Goal: Information Seeking & Learning: Check status

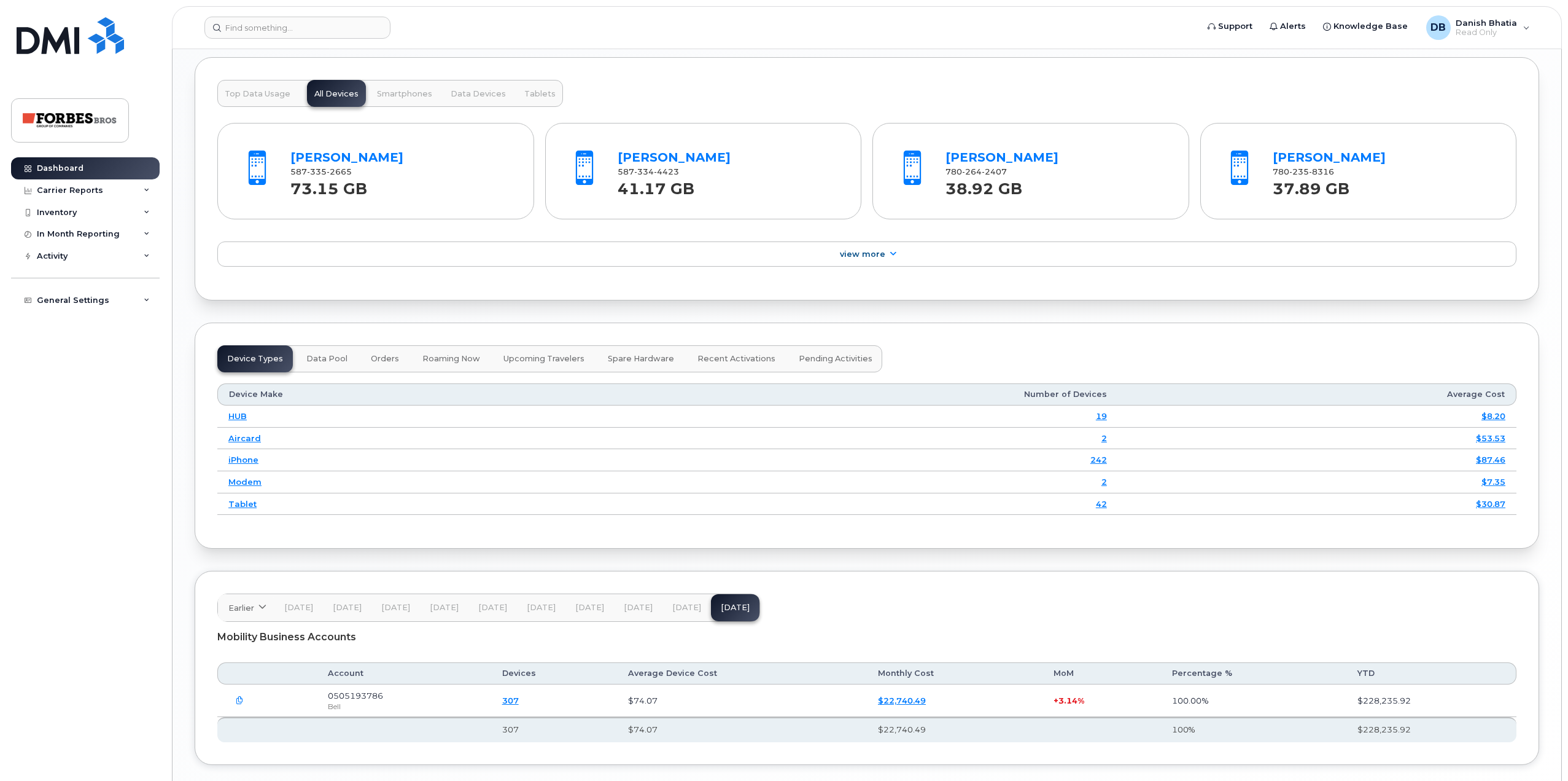
scroll to position [1382, 0]
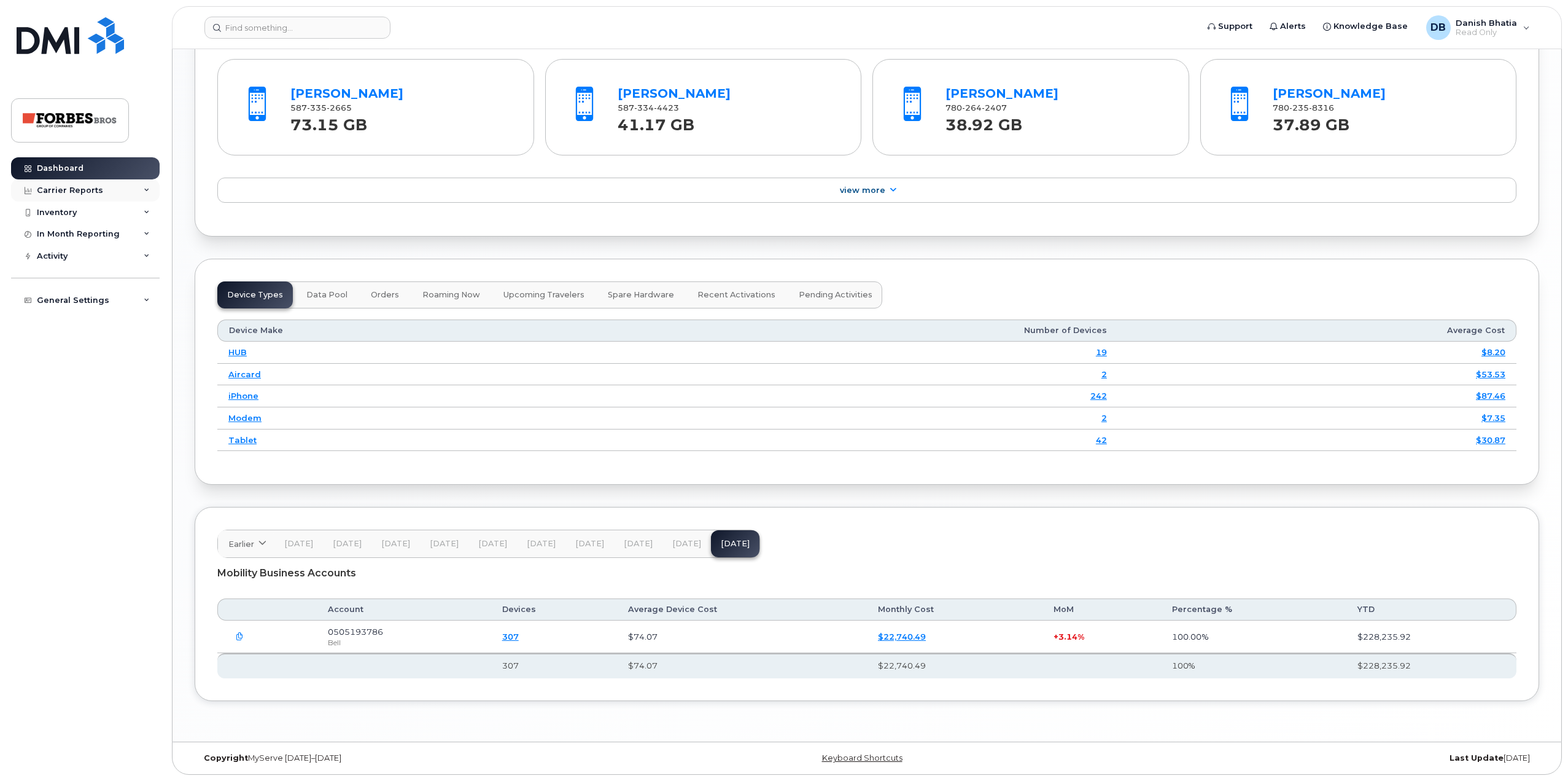
click at [80, 189] on div "Carrier Reports" at bounding box center [70, 190] width 66 height 10
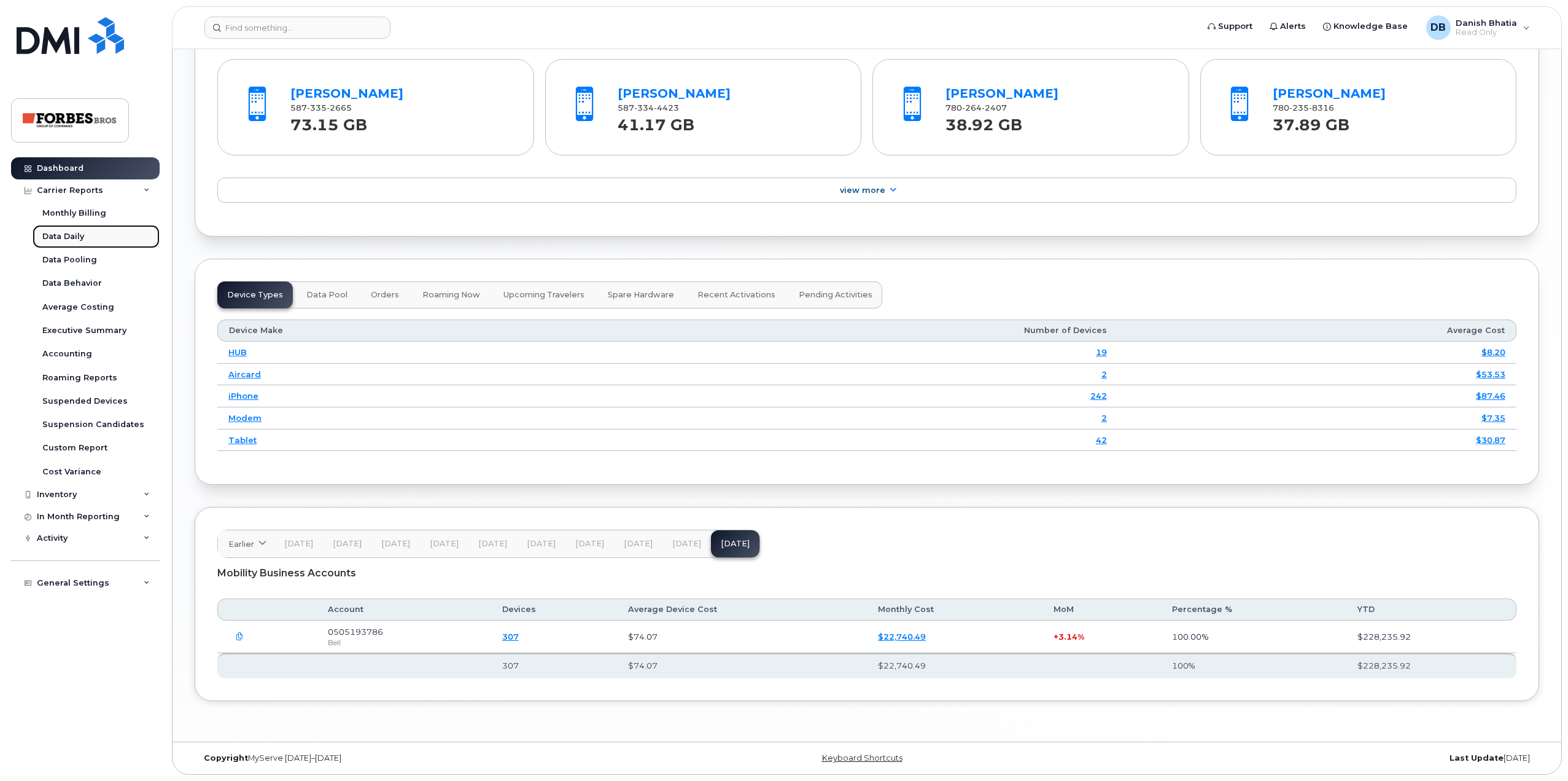
click at [76, 235] on div "Data Daily" at bounding box center [63, 236] width 42 height 11
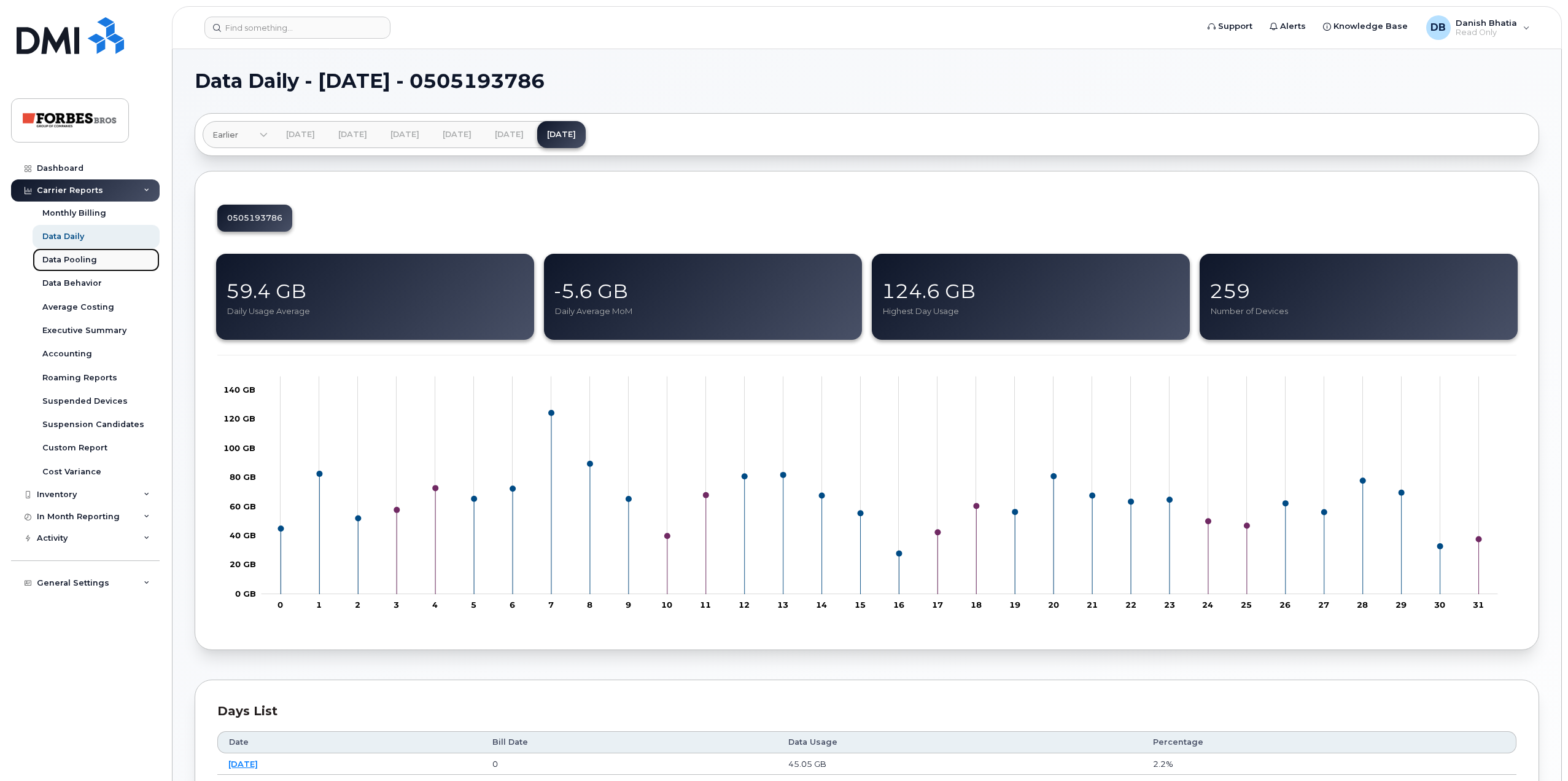
click at [79, 248] on link "Data Pooling" at bounding box center [97, 260] width 127 height 23
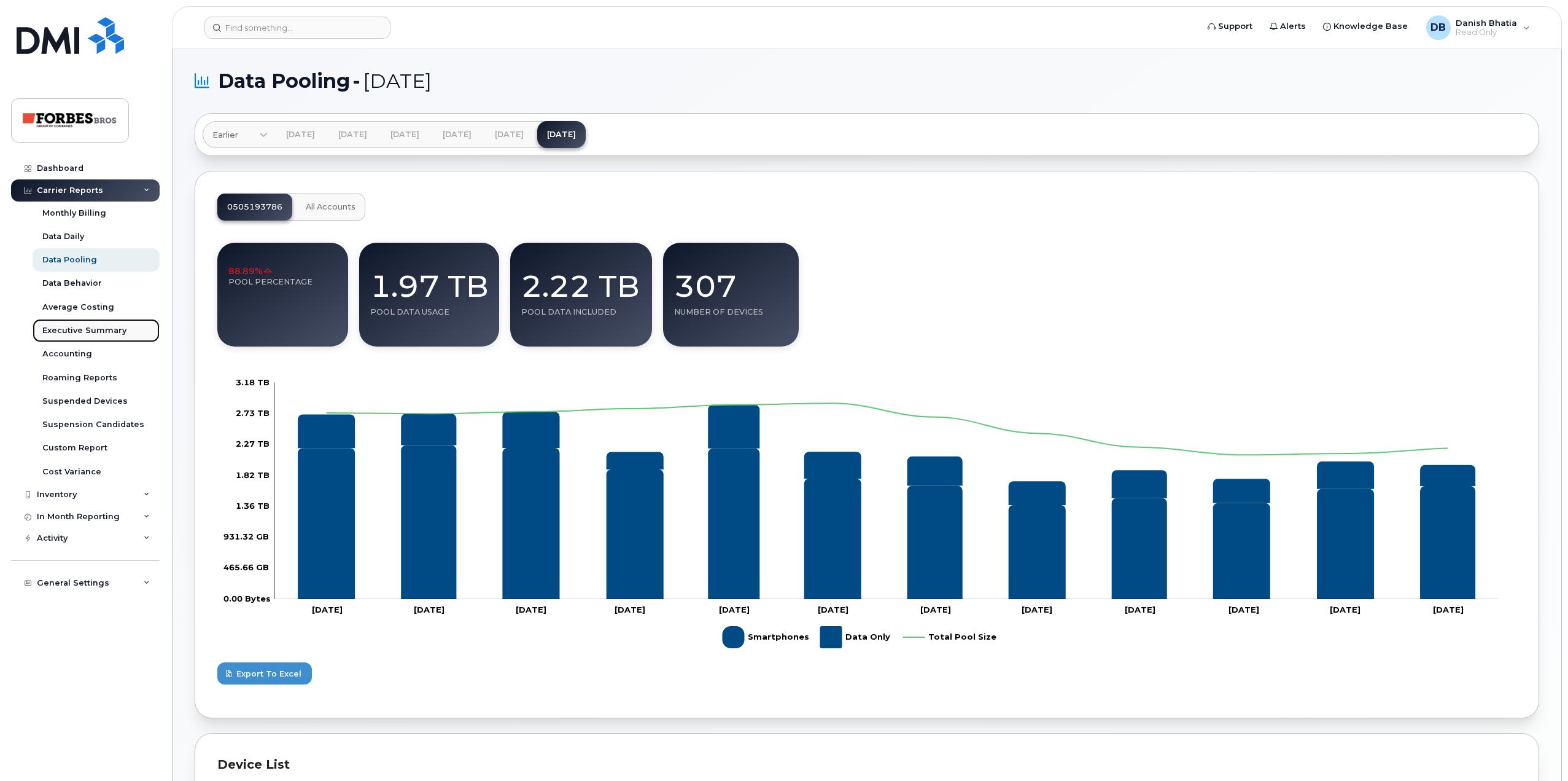
click at [86, 331] on div "Executive Summary" at bounding box center [84, 330] width 84 height 11
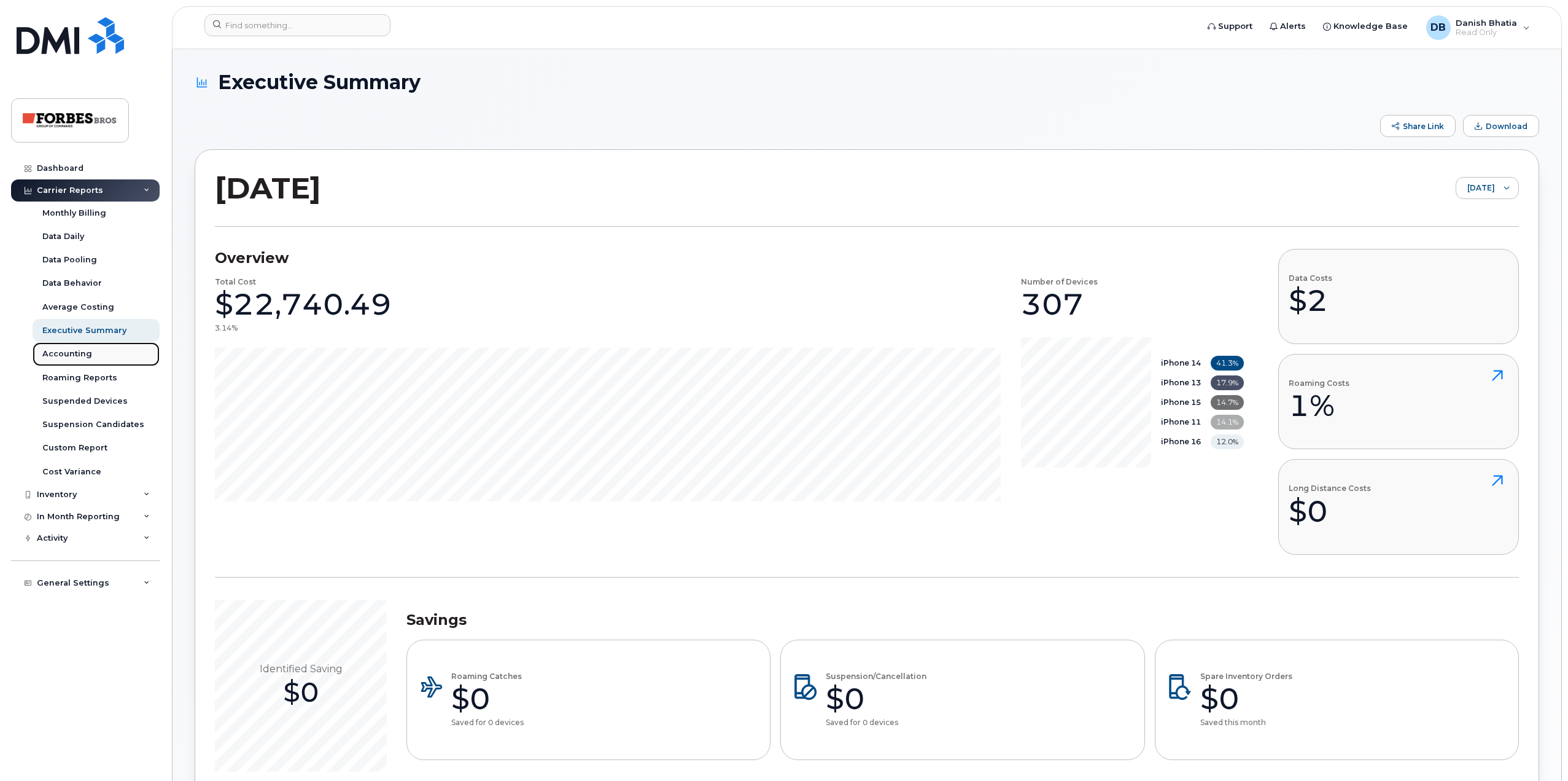
click at [84, 350] on div "Accounting" at bounding box center [67, 354] width 50 height 11
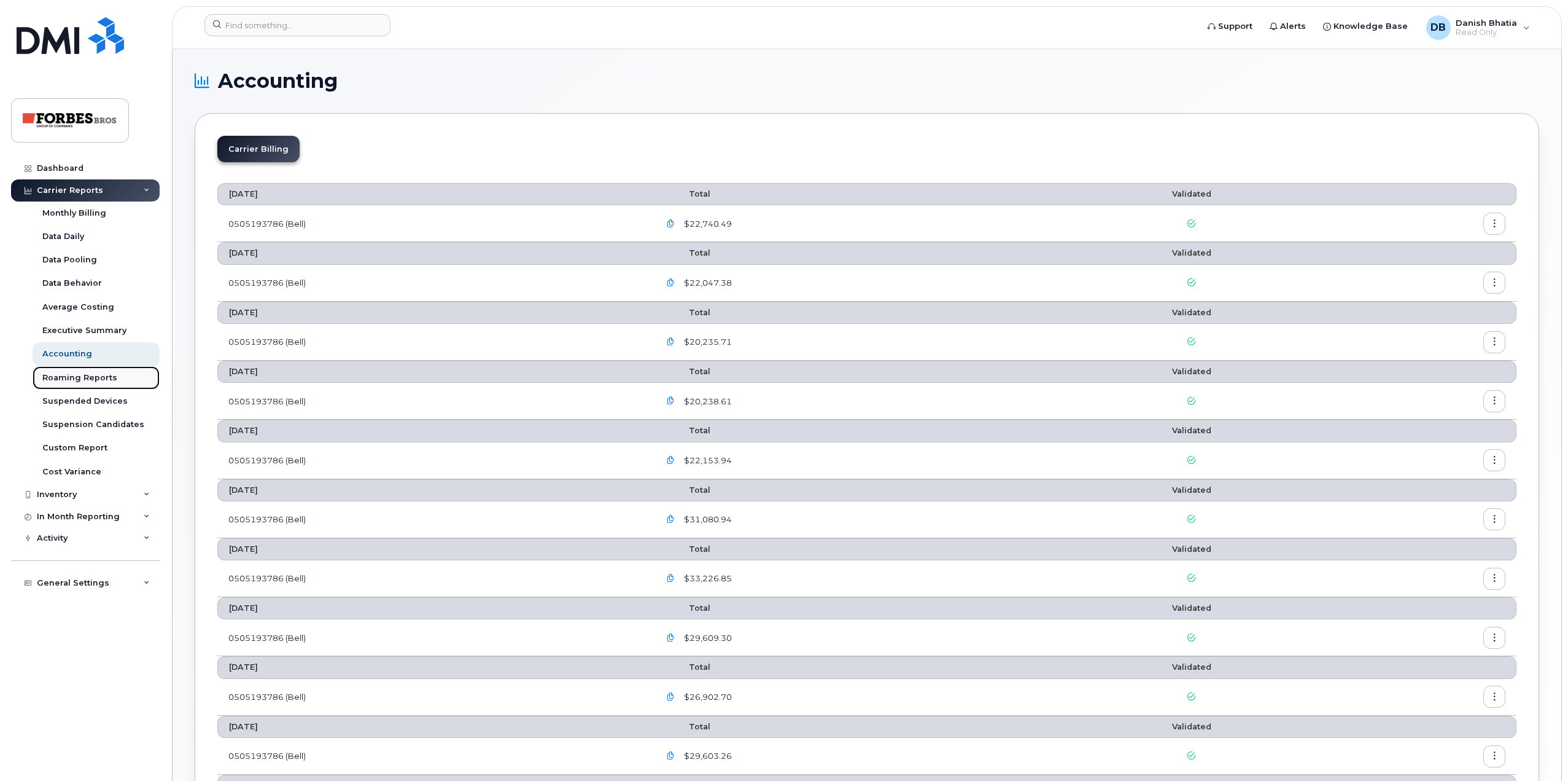
click at [99, 373] on div "Roaming Reports" at bounding box center [80, 378] width 75 height 11
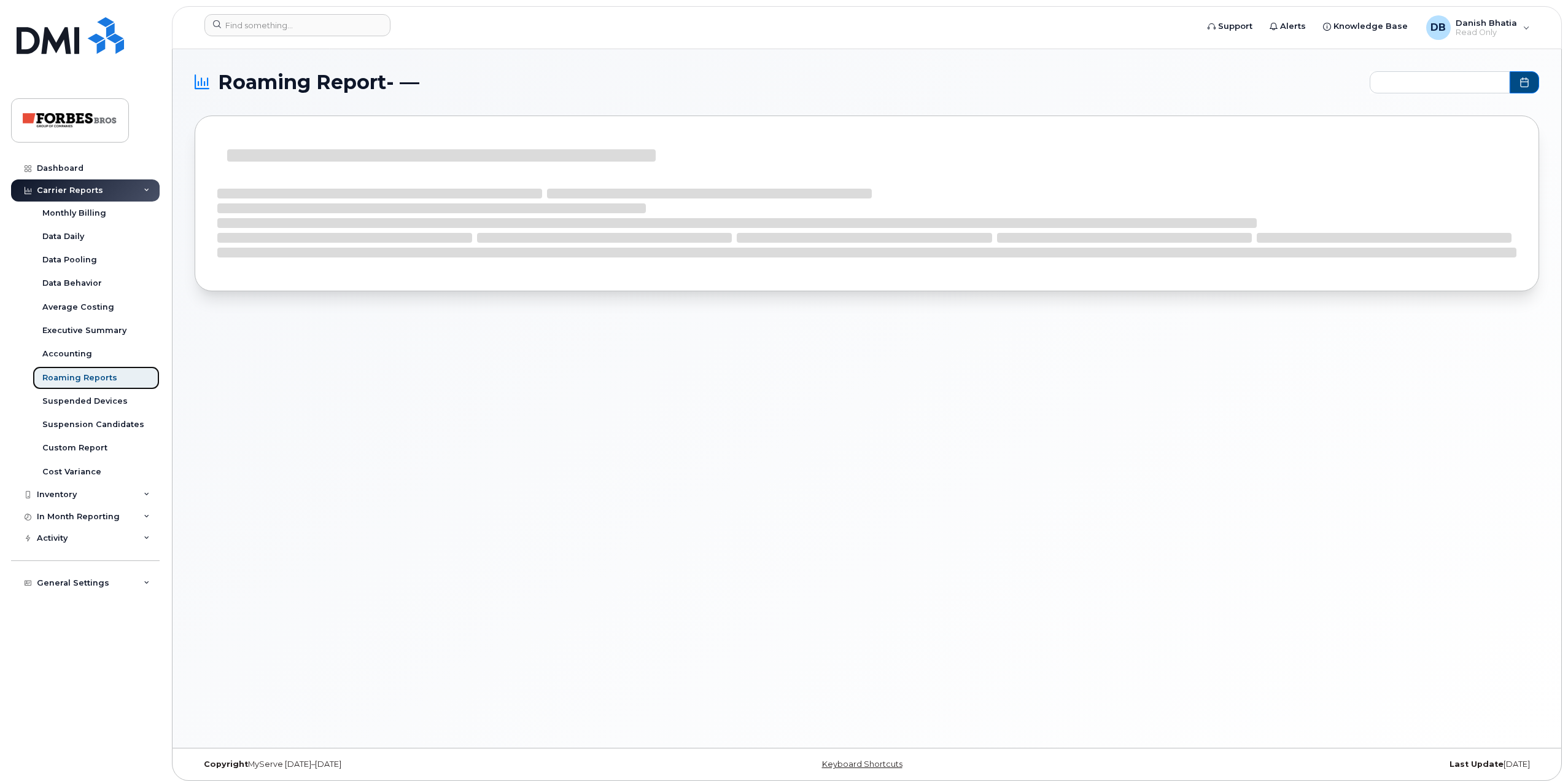
type input "2024-10 - 2025-09"
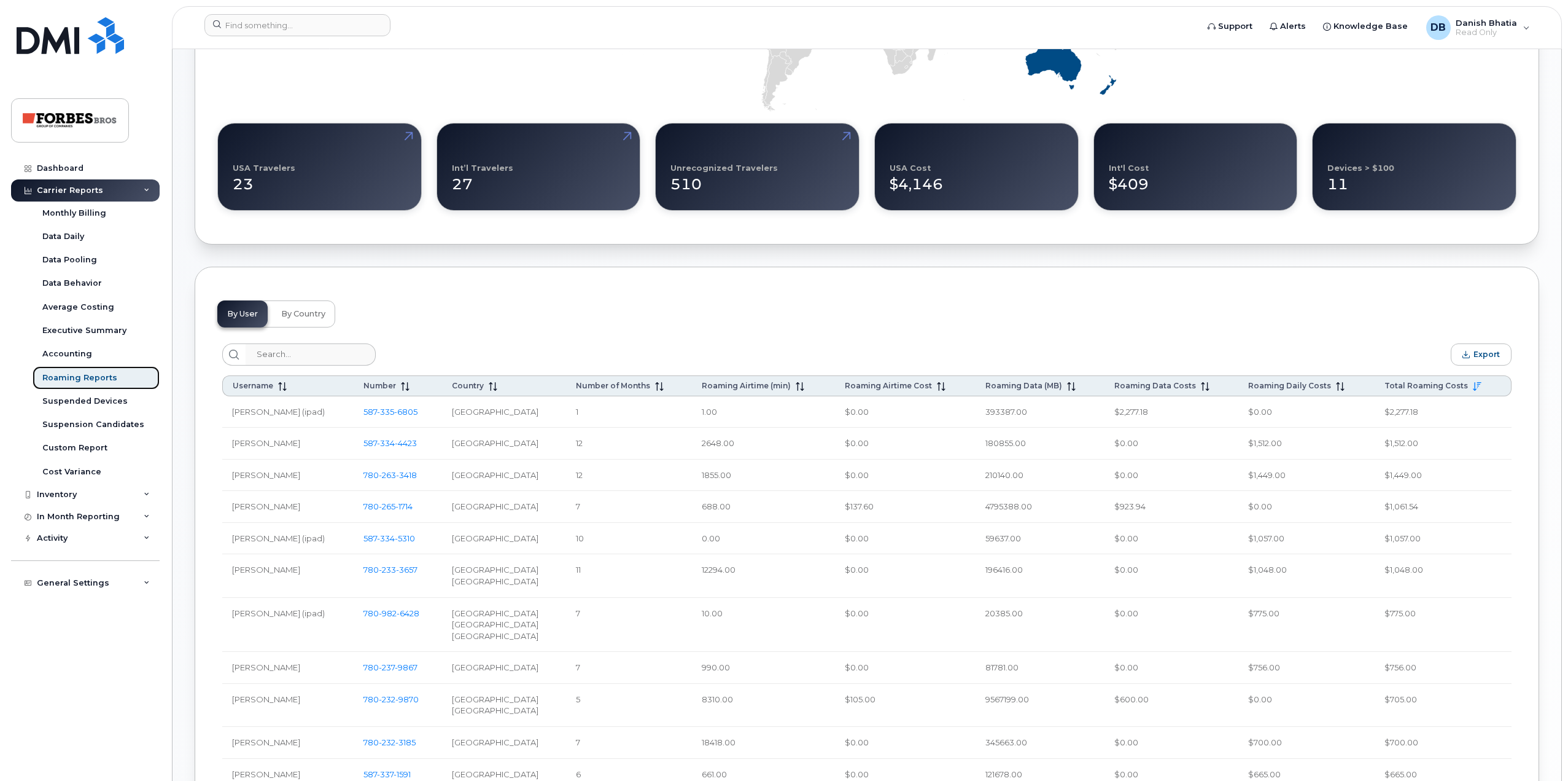
scroll to position [307, 0]
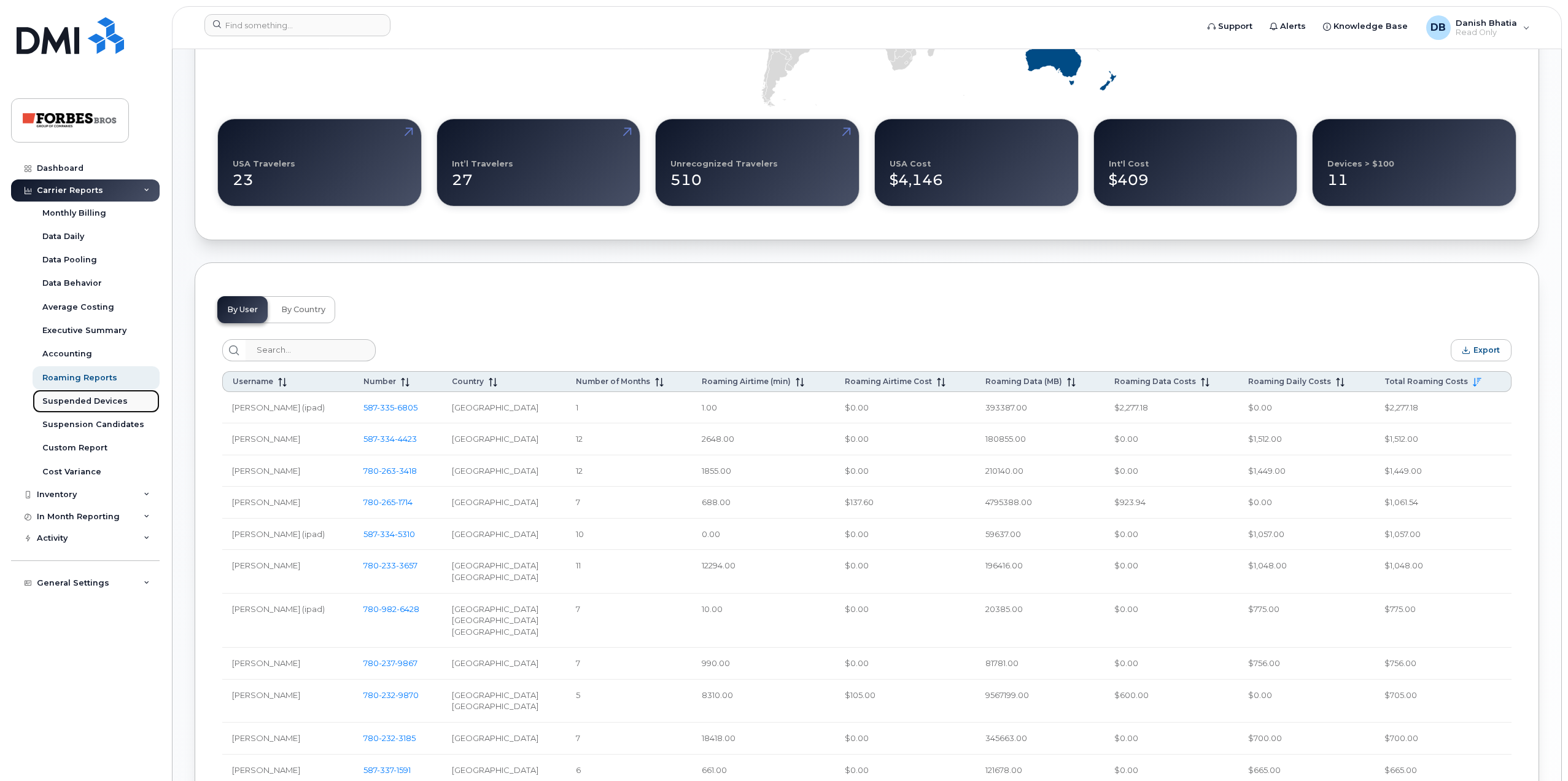
click at [99, 396] on div "Suspended Devices" at bounding box center [85, 401] width 85 height 11
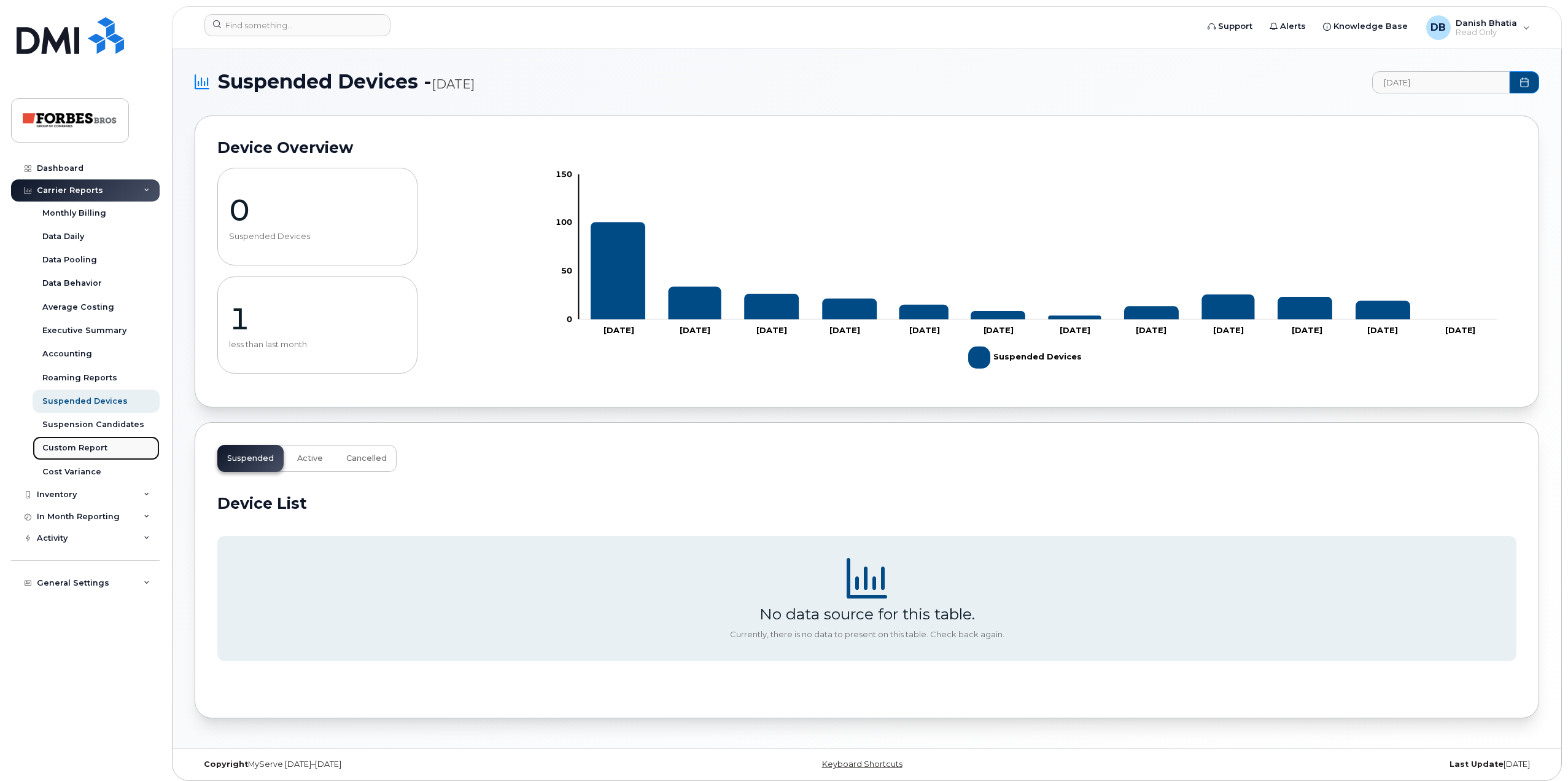
click at [85, 448] on div "Custom Report" at bounding box center [74, 448] width 65 height 11
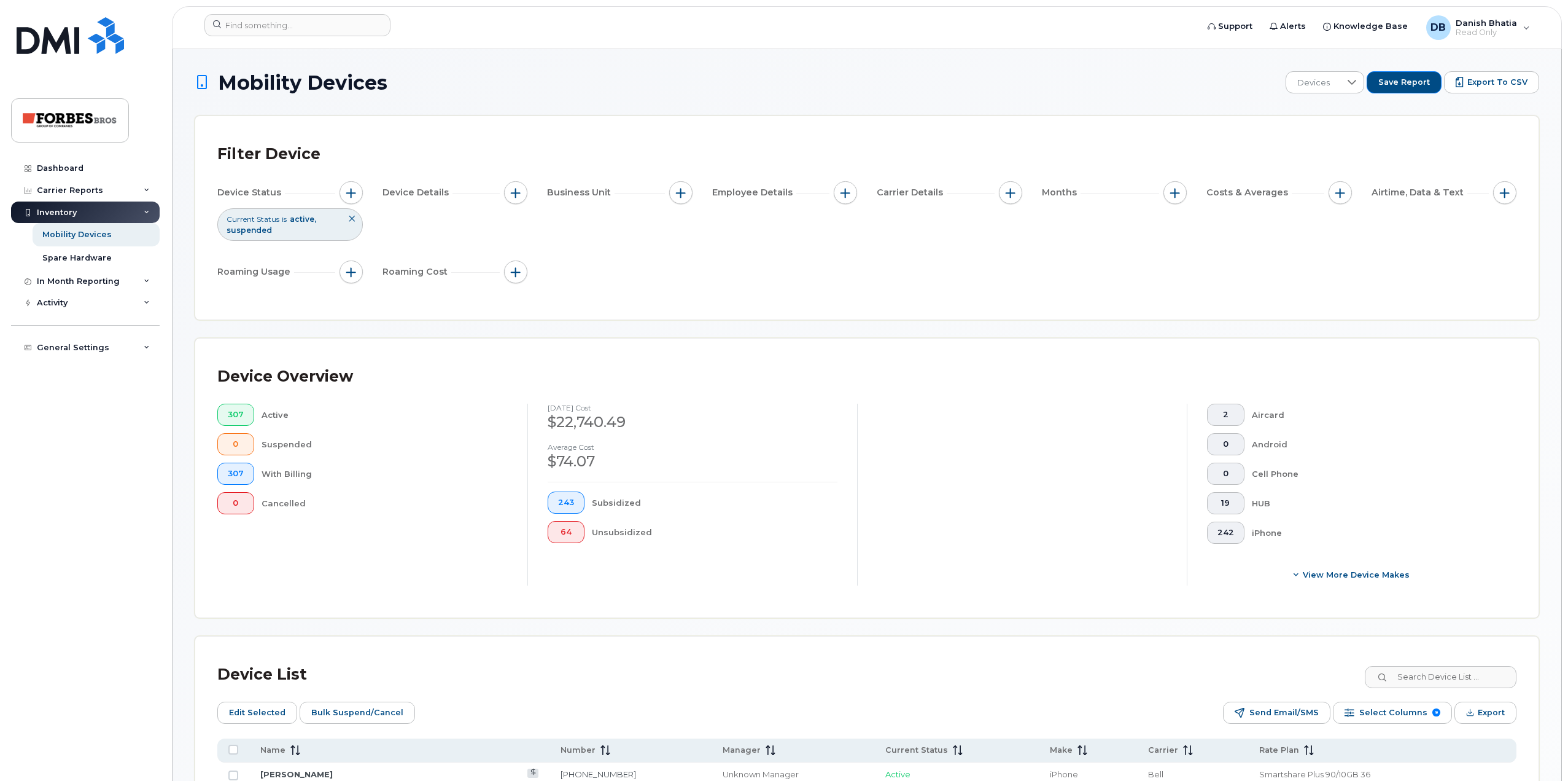
click at [352, 217] on icon at bounding box center [351, 218] width 7 height 7
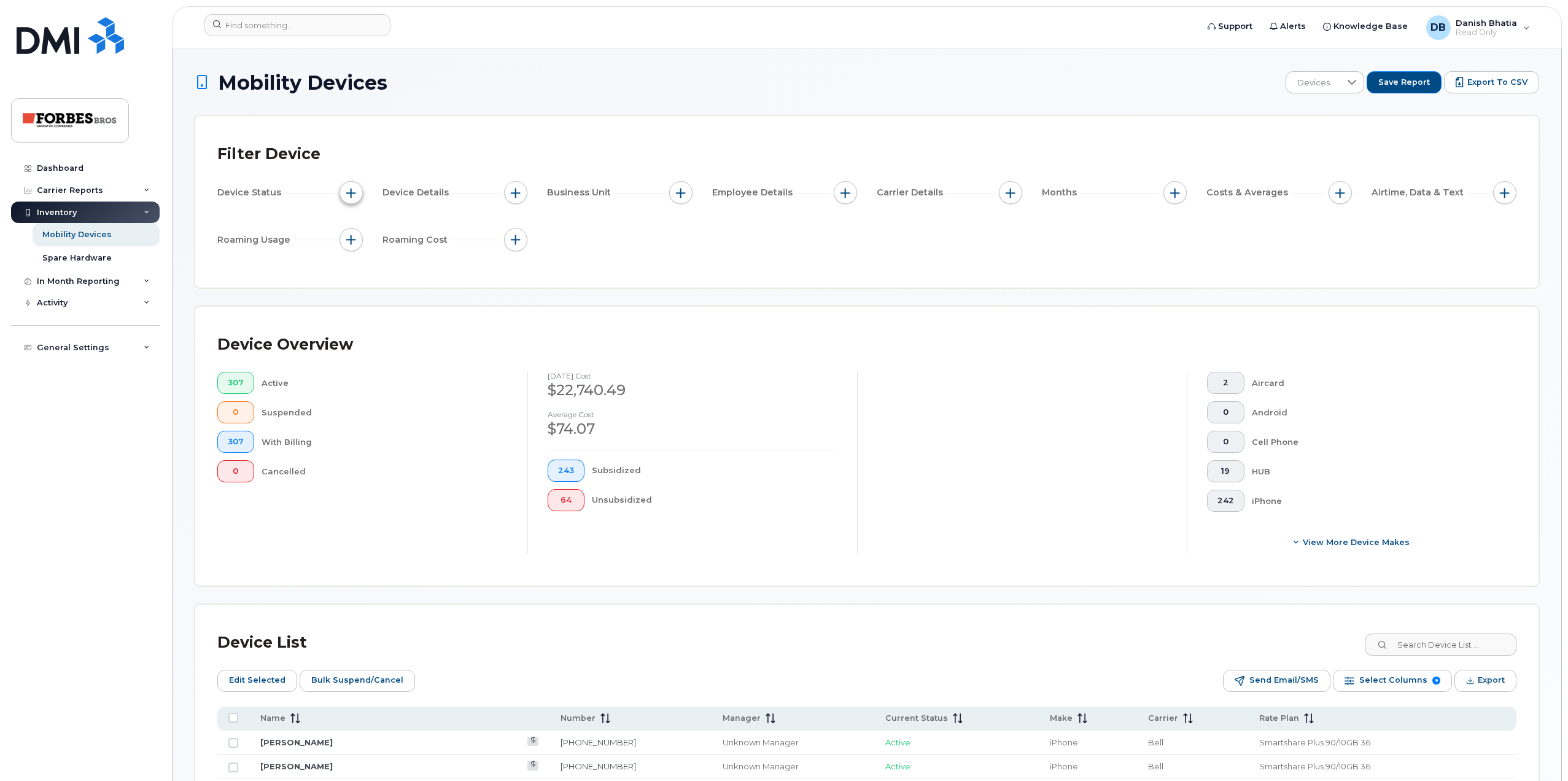
click at [349, 189] on span "button" at bounding box center [351, 193] width 10 height 10
click at [347, 187] on button "button" at bounding box center [351, 193] width 23 height 23
click at [286, 185] on div "Device Status" at bounding box center [290, 193] width 146 height 23
click at [250, 191] on span "Device Status" at bounding box center [251, 192] width 68 height 13
click at [361, 190] on button "button" at bounding box center [351, 193] width 23 height 23
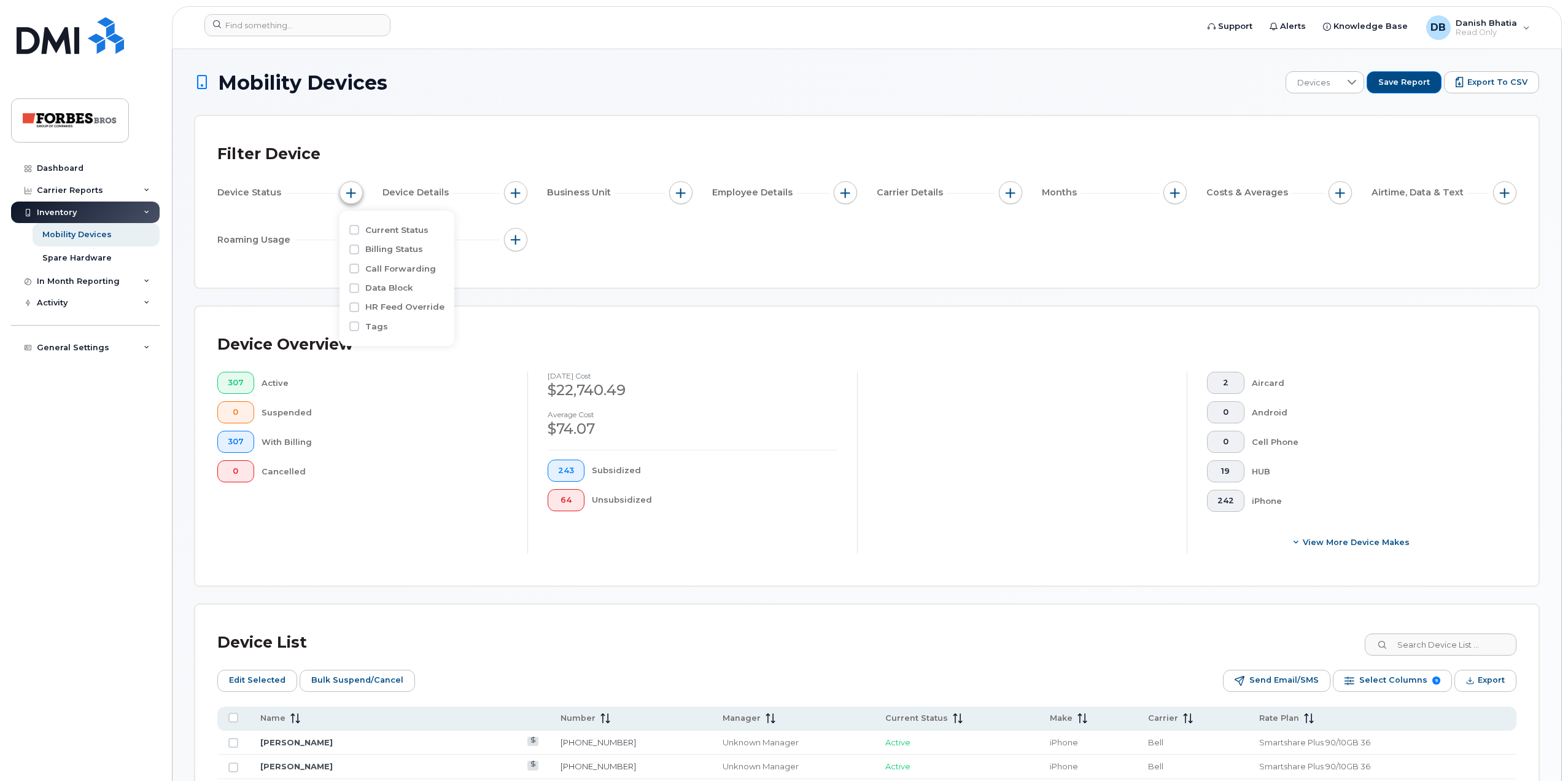
click at [360, 190] on button "button" at bounding box center [351, 193] width 23 height 23
click at [506, 191] on button "button" at bounding box center [516, 193] width 23 height 23
click at [520, 191] on span "button" at bounding box center [516, 193] width 10 height 10
click at [1021, 194] on button "button" at bounding box center [1011, 193] width 23 height 23
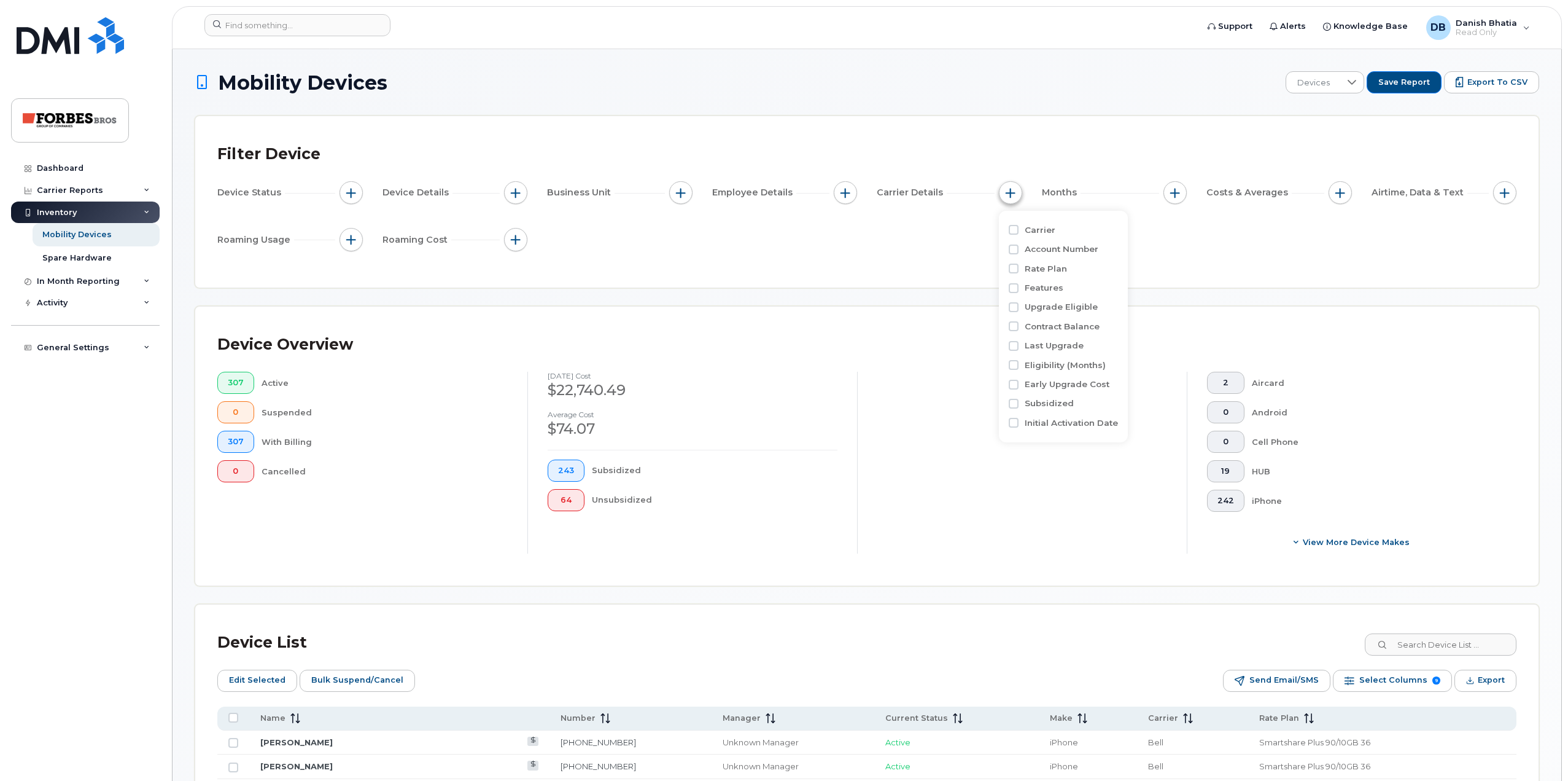
click at [1019, 194] on button "button" at bounding box center [1011, 193] width 23 height 23
click at [367, 239] on div "Device Status Device Details Business Unit Employee Details Carrier Details Mon…" at bounding box center [866, 218] width 1299 height 74
click at [352, 239] on span "button" at bounding box center [351, 240] width 10 height 10
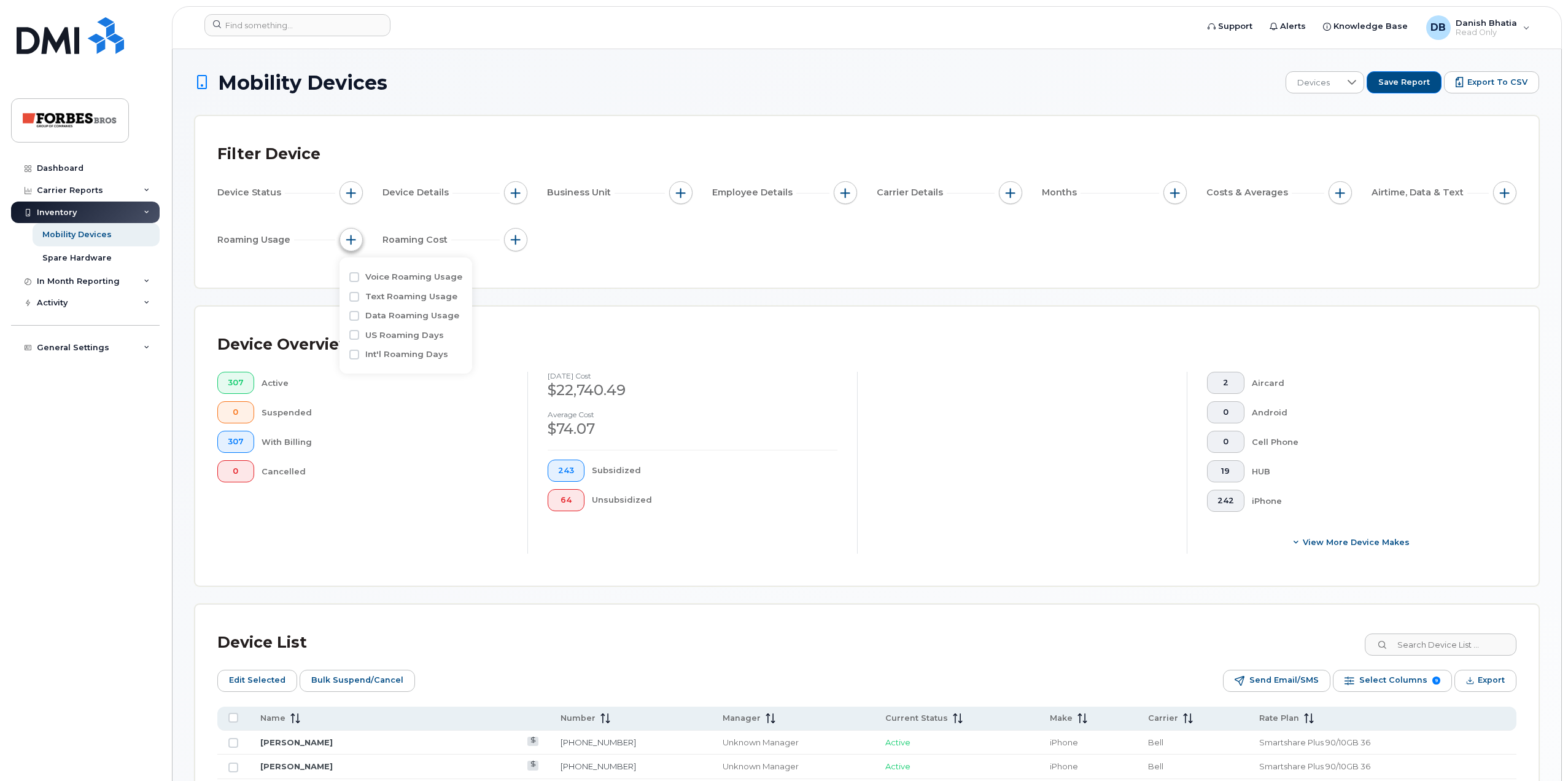
click at [352, 239] on span "button" at bounding box center [351, 240] width 10 height 10
click at [995, 231] on div "Device Status Device Details Business Unit Employee Details Carrier Details Mon…" at bounding box center [866, 218] width 1299 height 74
click at [1315, 545] on span "View More Device Makes" at bounding box center [1356, 541] width 107 height 11
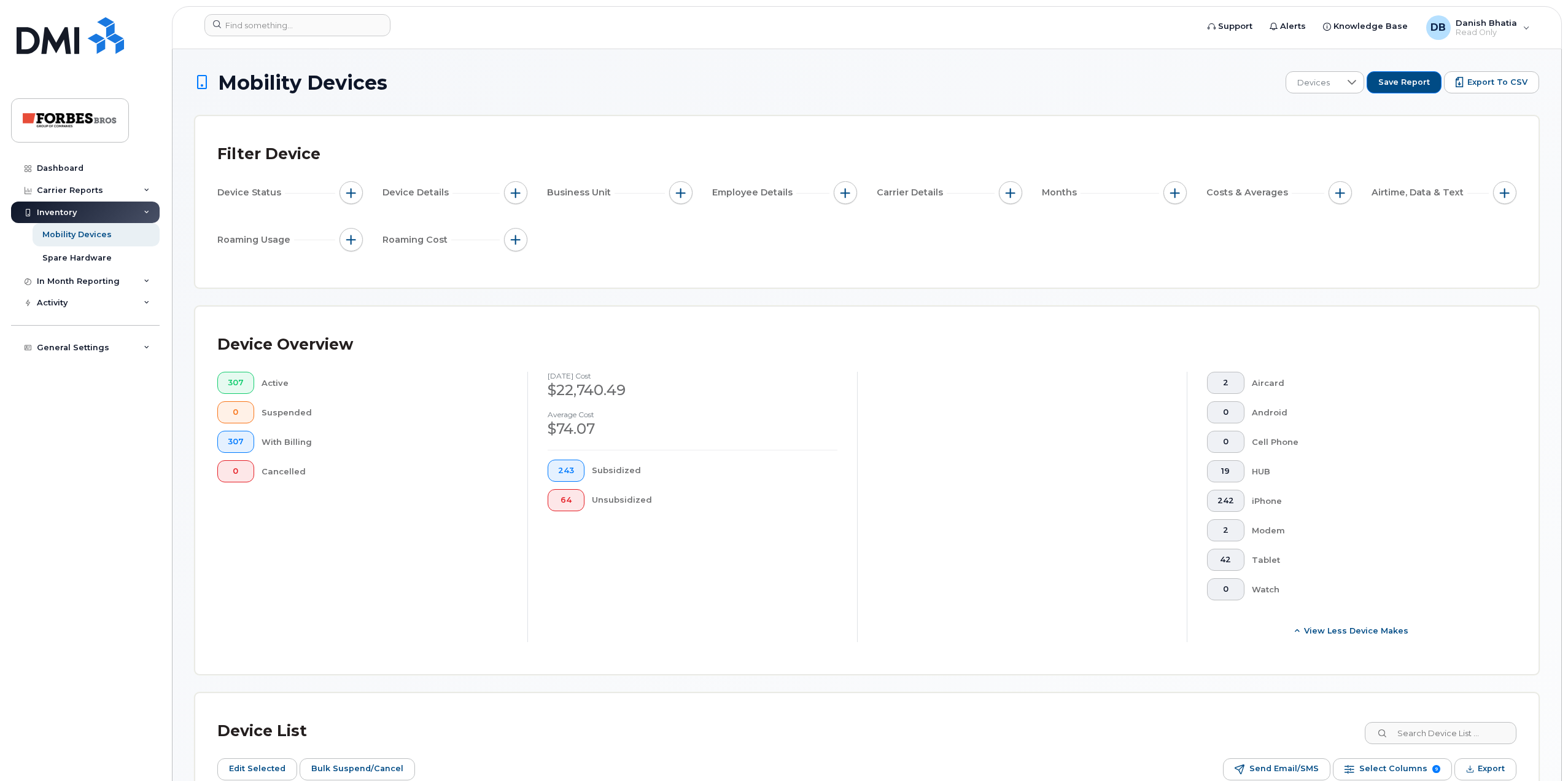
click at [414, 187] on span "Device Details" at bounding box center [417, 192] width 70 height 13
click at [339, 186] on div "Device Status" at bounding box center [290, 193] width 146 height 23
click at [354, 195] on span "button" at bounding box center [351, 193] width 10 height 10
click at [359, 228] on div "Current Status" at bounding box center [397, 229] width 95 height 11
click at [356, 228] on input "Current Status" at bounding box center [354, 229] width 10 height 10
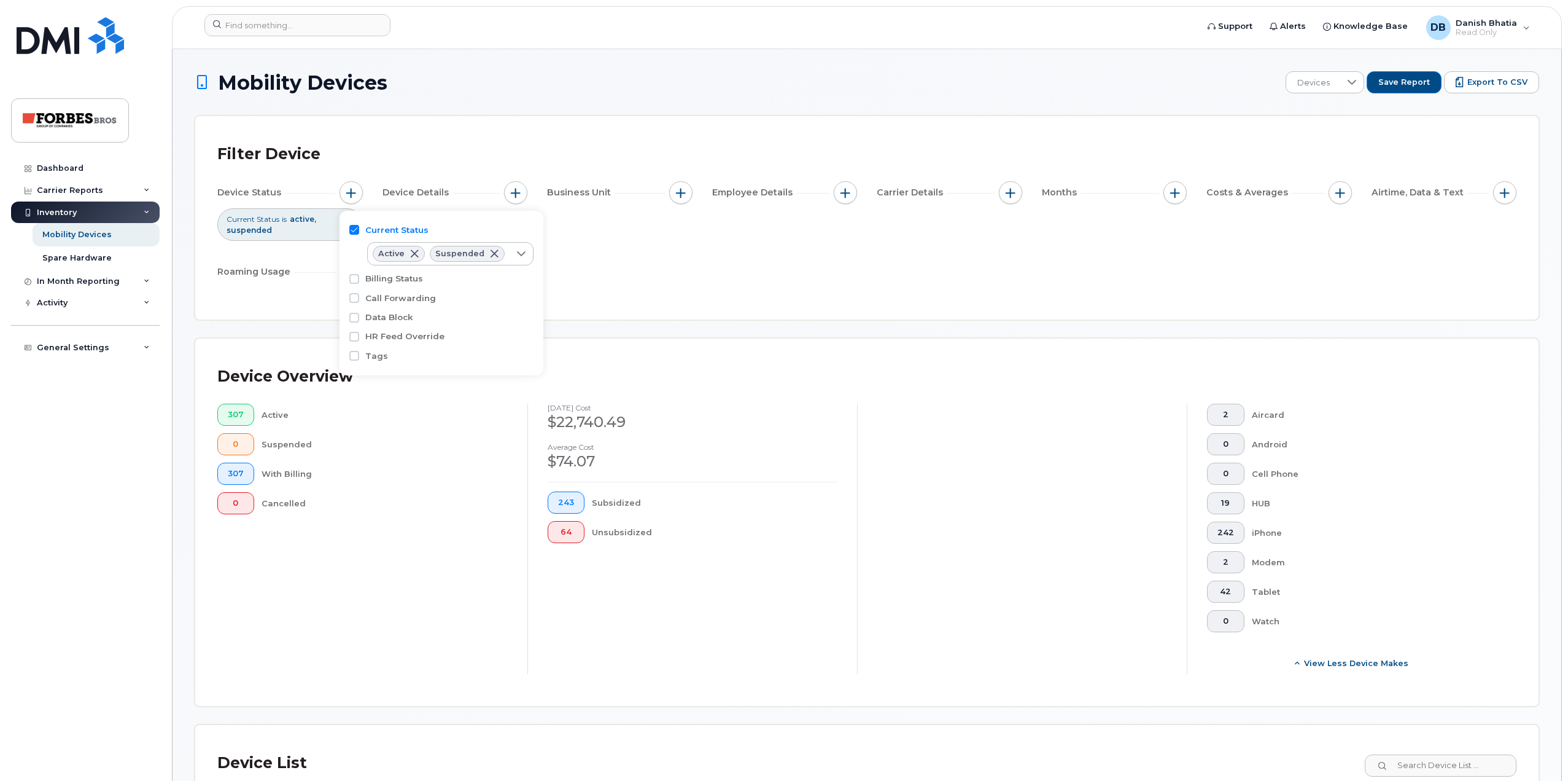
click at [359, 231] on input "Current Status" at bounding box center [354, 229] width 10 height 10
checkbox input "false"
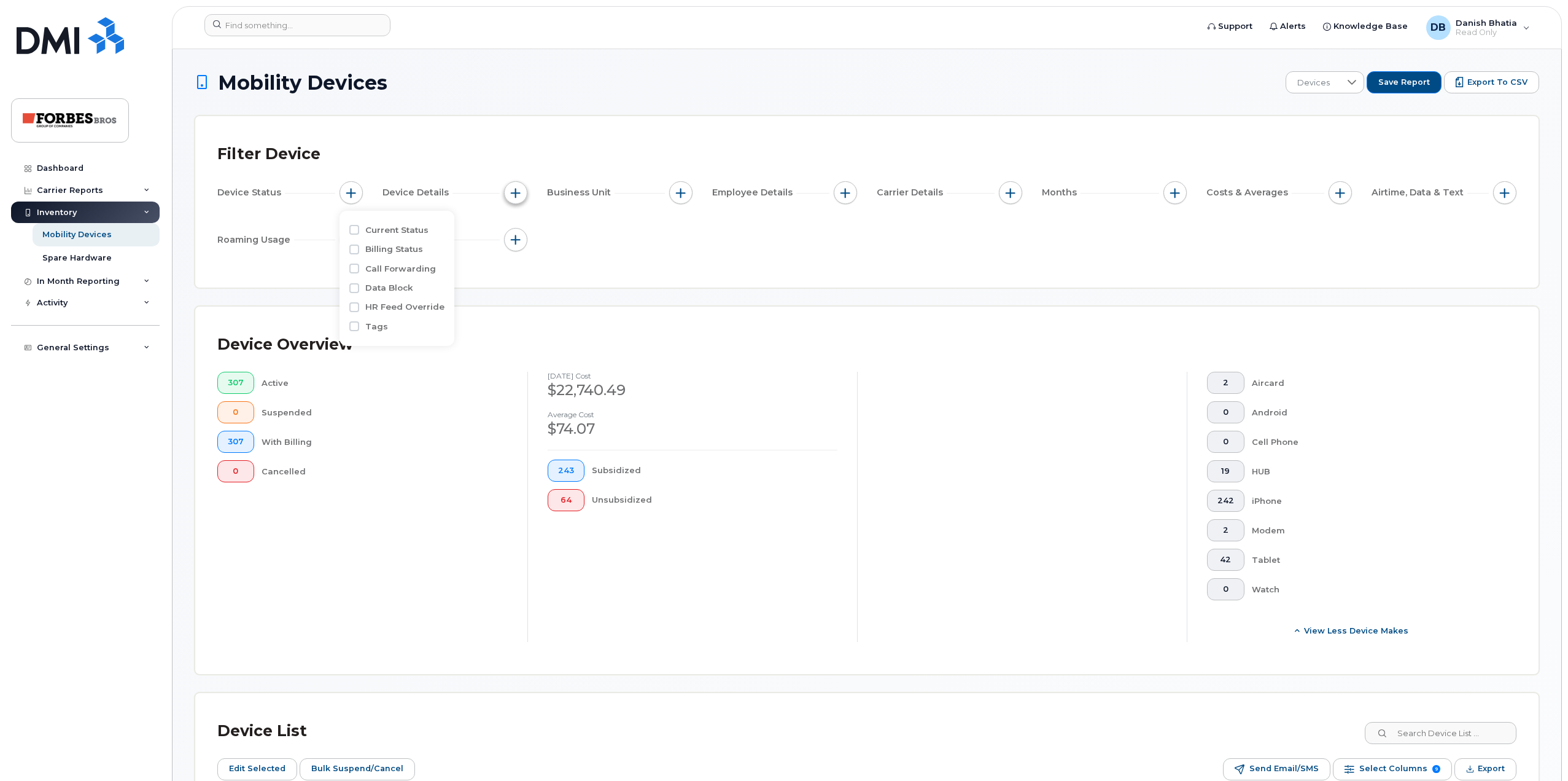
click at [513, 189] on span "button" at bounding box center [516, 193] width 10 height 10
click at [520, 229] on input "Device Make" at bounding box center [518, 229] width 10 height 10
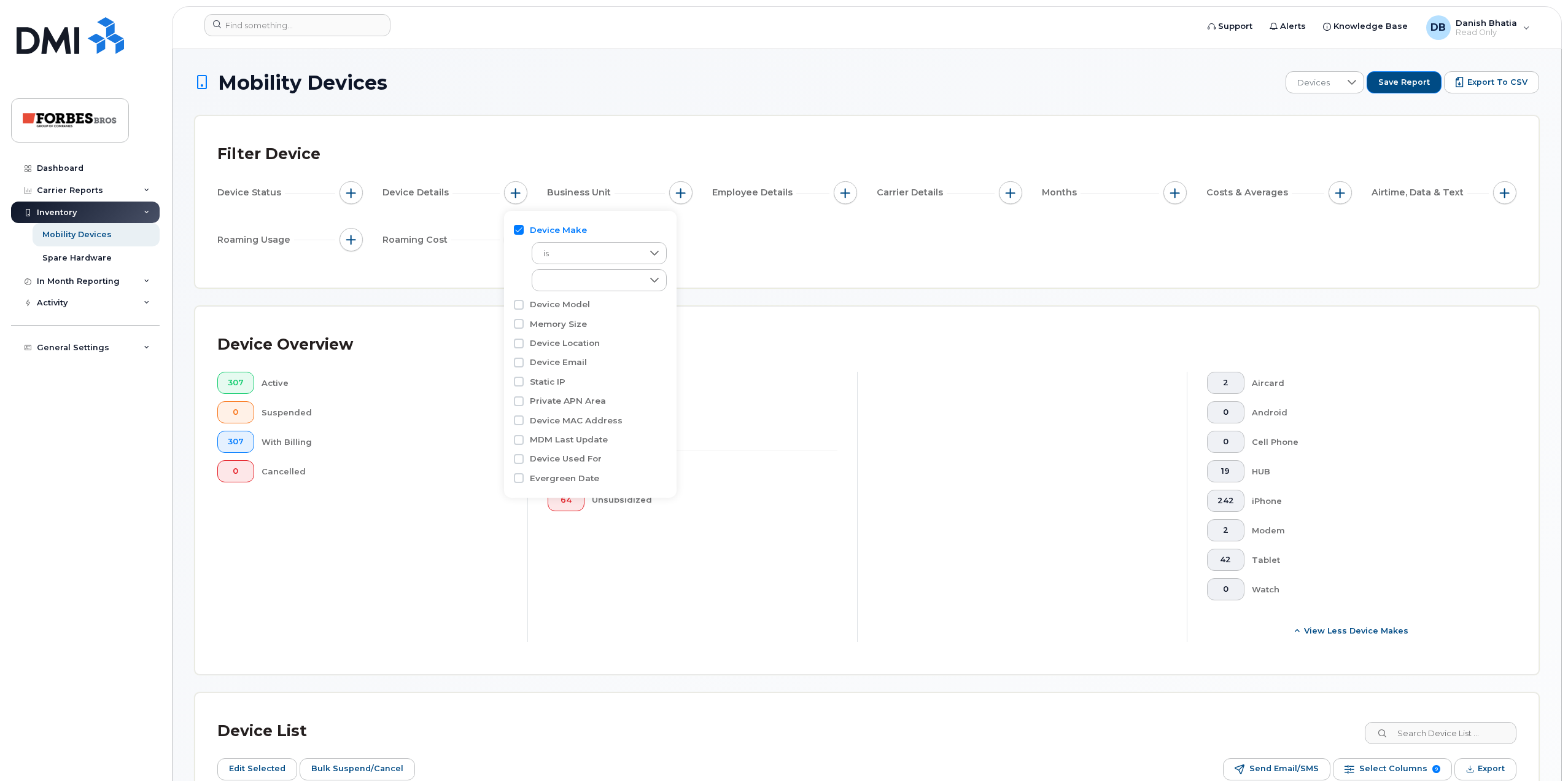
click at [520, 228] on input "Device Make" at bounding box center [518, 229] width 10 height 10
checkbox input "false"
click at [521, 251] on input "Device Model" at bounding box center [518, 249] width 10 height 10
click at [520, 247] on input "Device Model" at bounding box center [518, 249] width 10 height 10
checkbox input "false"
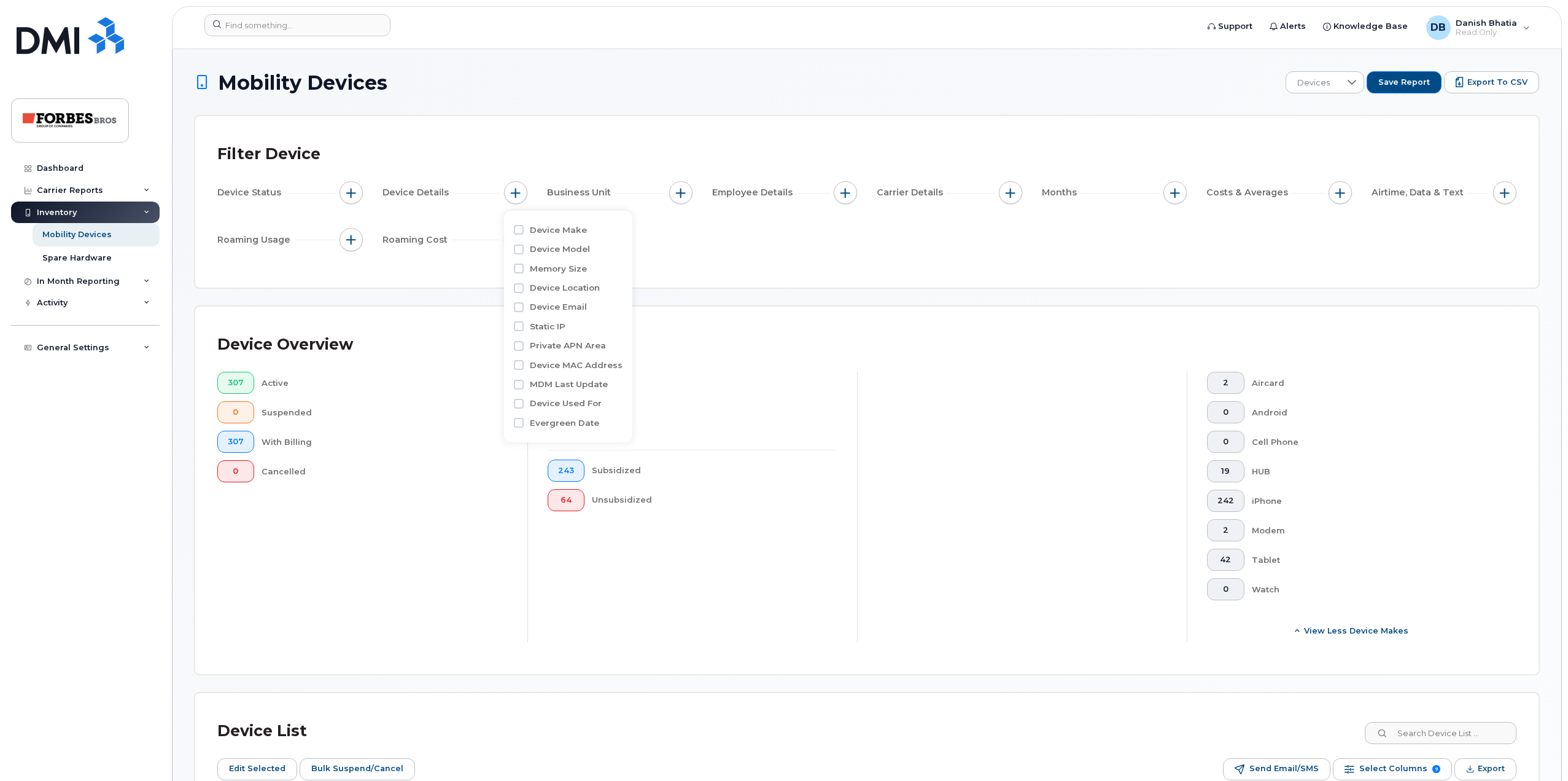
click at [670, 236] on div "Device Status Device Details Business Unit Employee Details Carrier Details Mon…" at bounding box center [866, 218] width 1299 height 74
click at [1011, 192] on span "button" at bounding box center [1011, 193] width 10 height 10
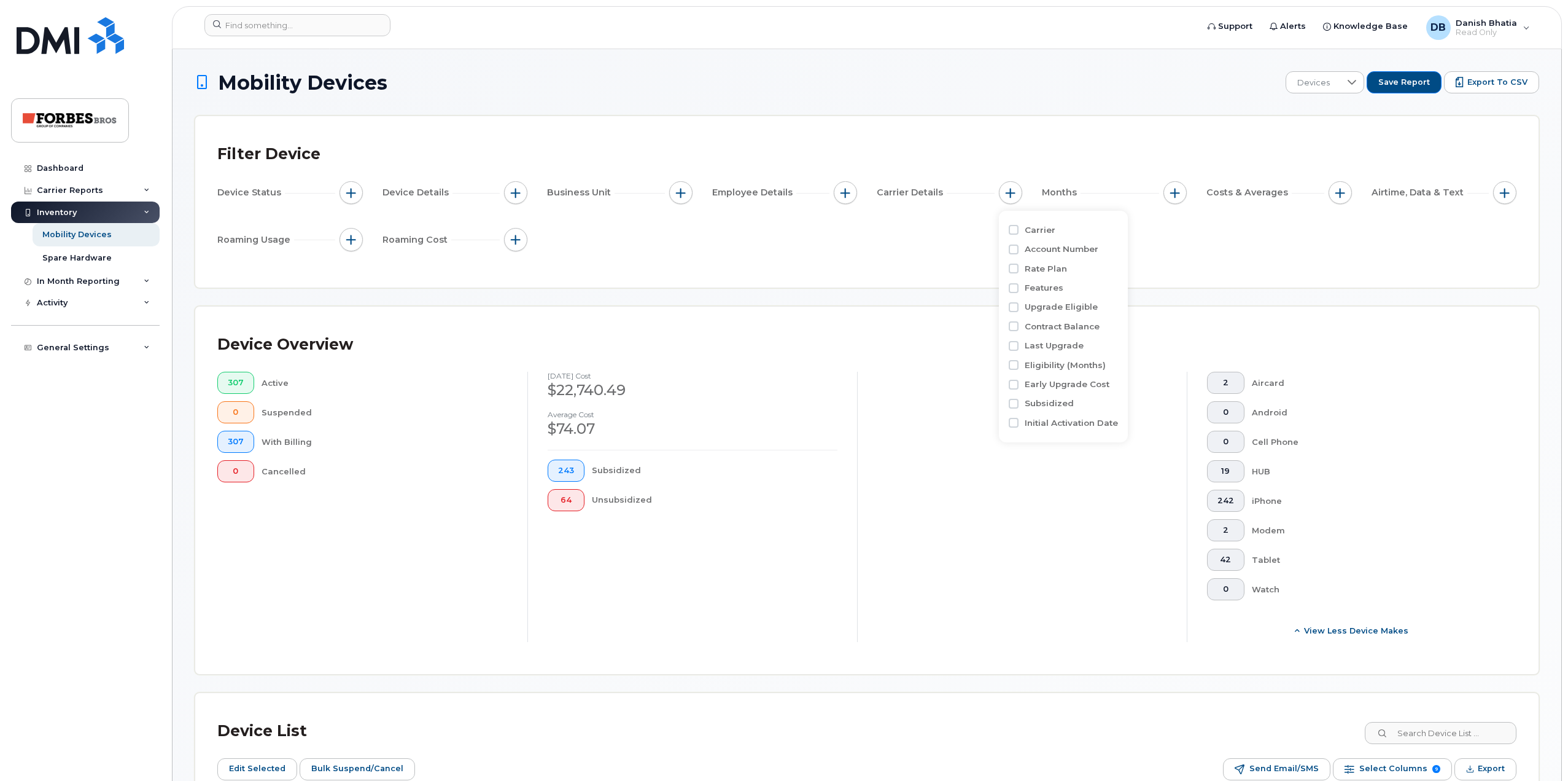
click at [1491, 193] on div "Airtime, Data & Text" at bounding box center [1444, 193] width 146 height 23
click at [1496, 191] on button "button" at bounding box center [1504, 193] width 23 height 23
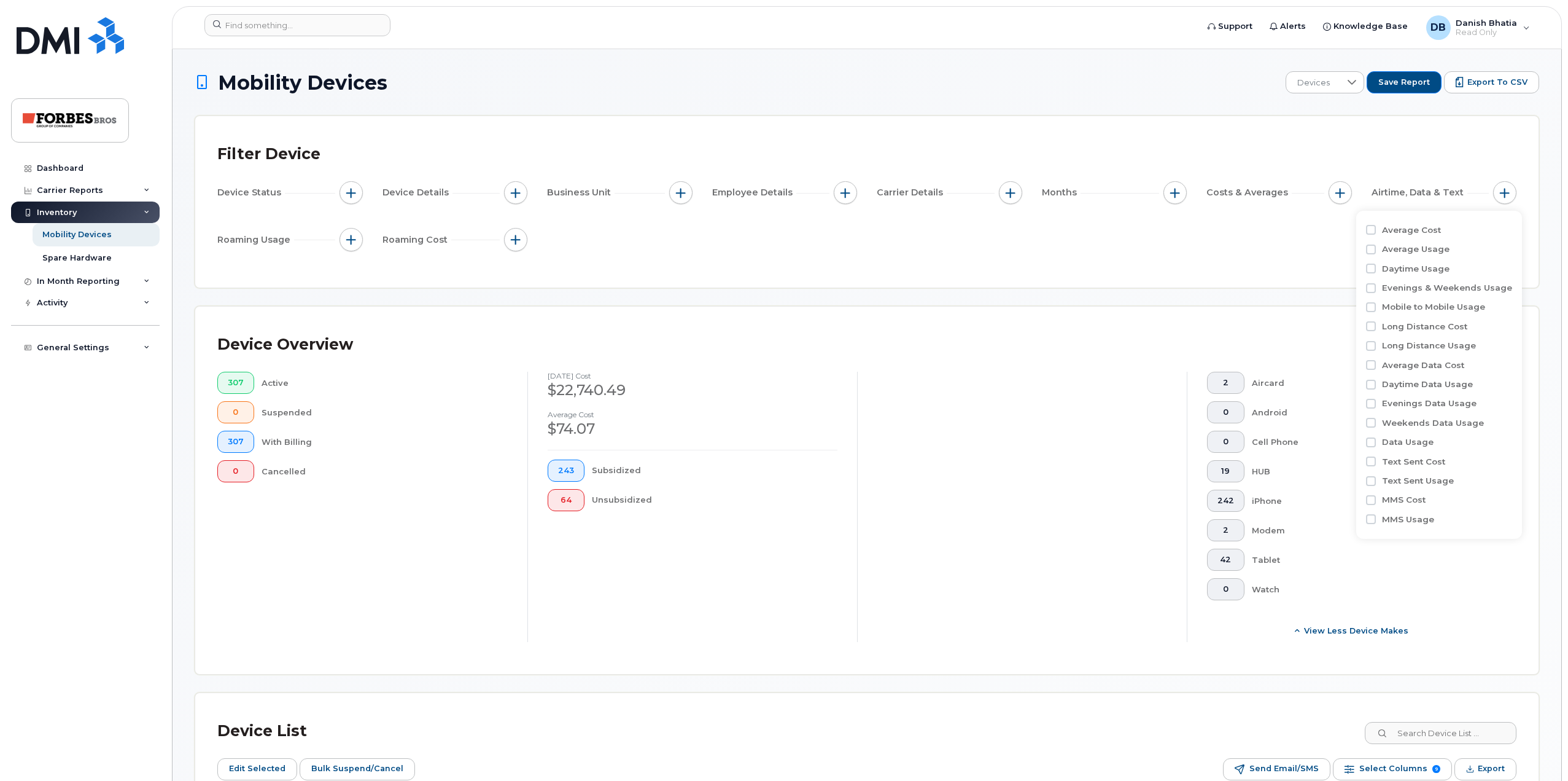
click at [368, 256] on div "Filter Device Device Status Device Details Business Unit Employee Details Carri…" at bounding box center [866, 202] width 1299 height 127
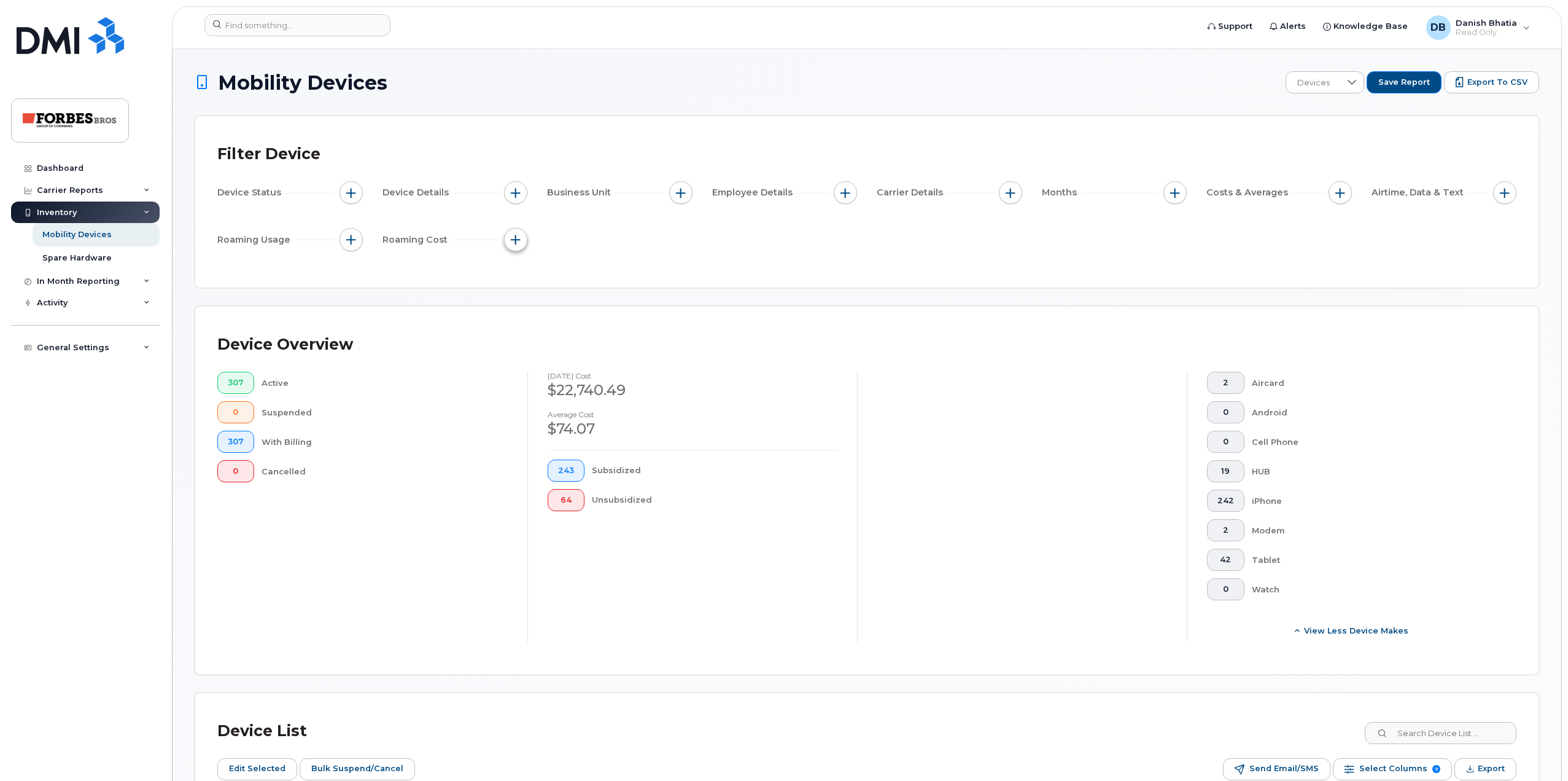
click at [505, 238] on button "button" at bounding box center [516, 240] width 23 height 23
click at [510, 237] on button "button" at bounding box center [516, 240] width 23 height 23
click at [345, 190] on button "button" at bounding box center [351, 193] width 23 height 23
drag, startPoint x: 355, startPoint y: 188, endPoint x: 498, endPoint y: 186, distance: 143.0
click at [355, 188] on span "button" at bounding box center [351, 193] width 10 height 10
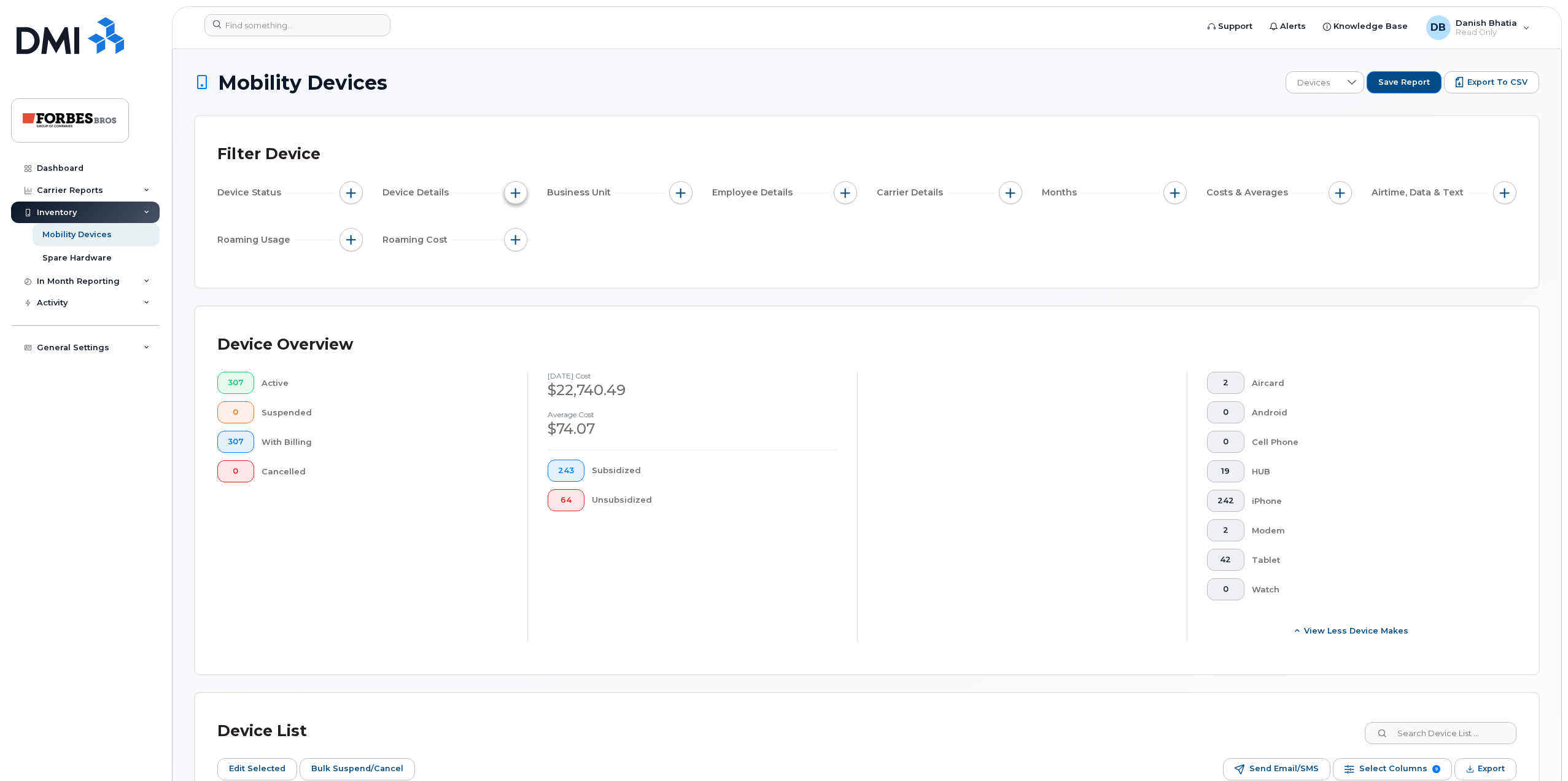
click at [522, 192] on button "button" at bounding box center [516, 193] width 23 height 23
click at [680, 198] on button "button" at bounding box center [681, 193] width 23 height 23
click at [681, 196] on span "button" at bounding box center [681, 193] width 10 height 10
click at [839, 193] on button "button" at bounding box center [845, 193] width 23 height 23
click at [848, 199] on button "button" at bounding box center [845, 193] width 23 height 23
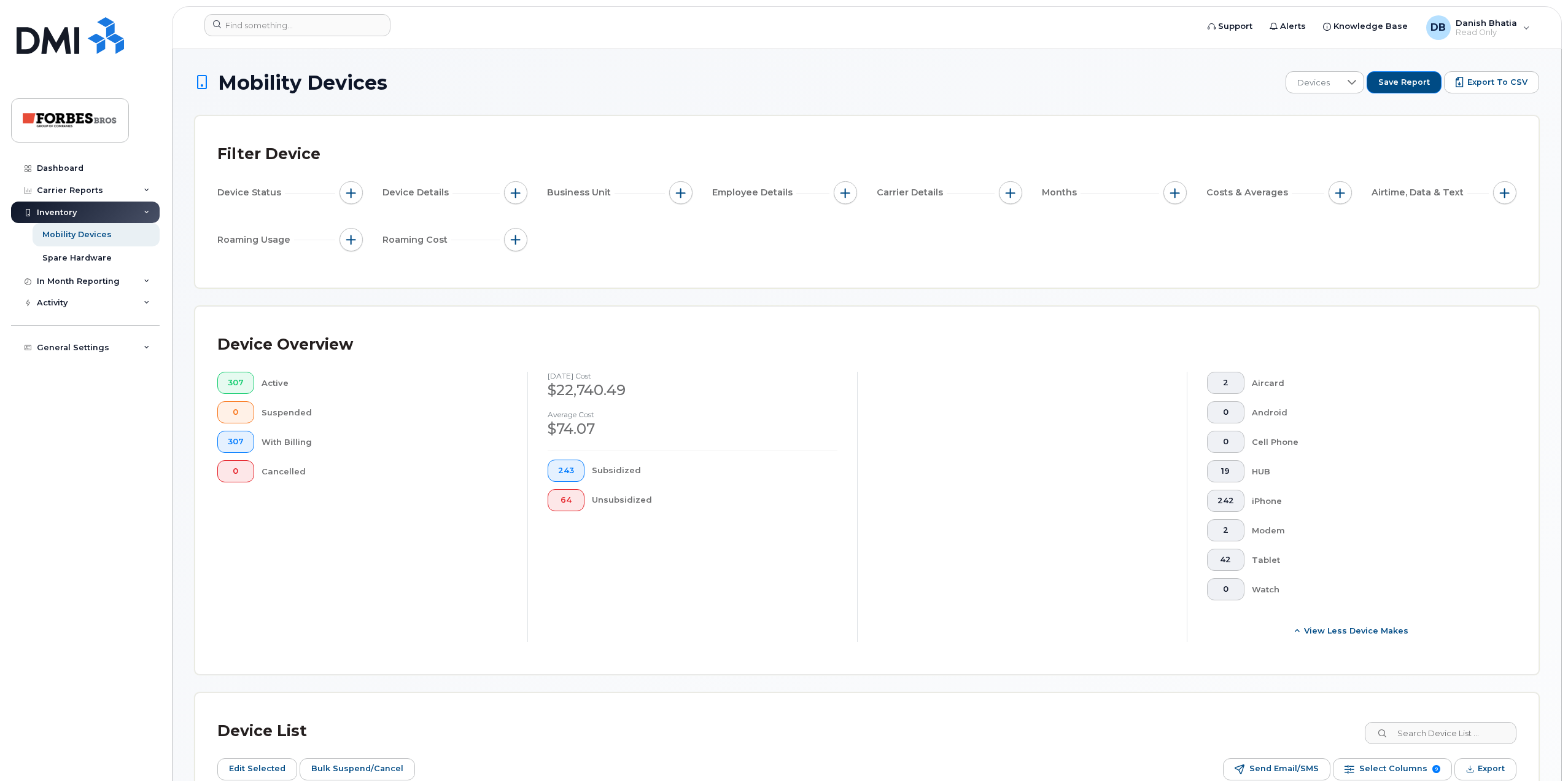
click at [947, 193] on div "Carrier Details" at bounding box center [911, 192] width 70 height 13
drag, startPoint x: 999, startPoint y: 189, endPoint x: 1007, endPoint y: 189, distance: 8.0
click at [999, 189] on div "Carrier Details" at bounding box center [949, 193] width 146 height 23
click at [1007, 189] on span "button" at bounding box center [1011, 193] width 10 height 10
click at [1041, 287] on label "Features" at bounding box center [1044, 287] width 39 height 11
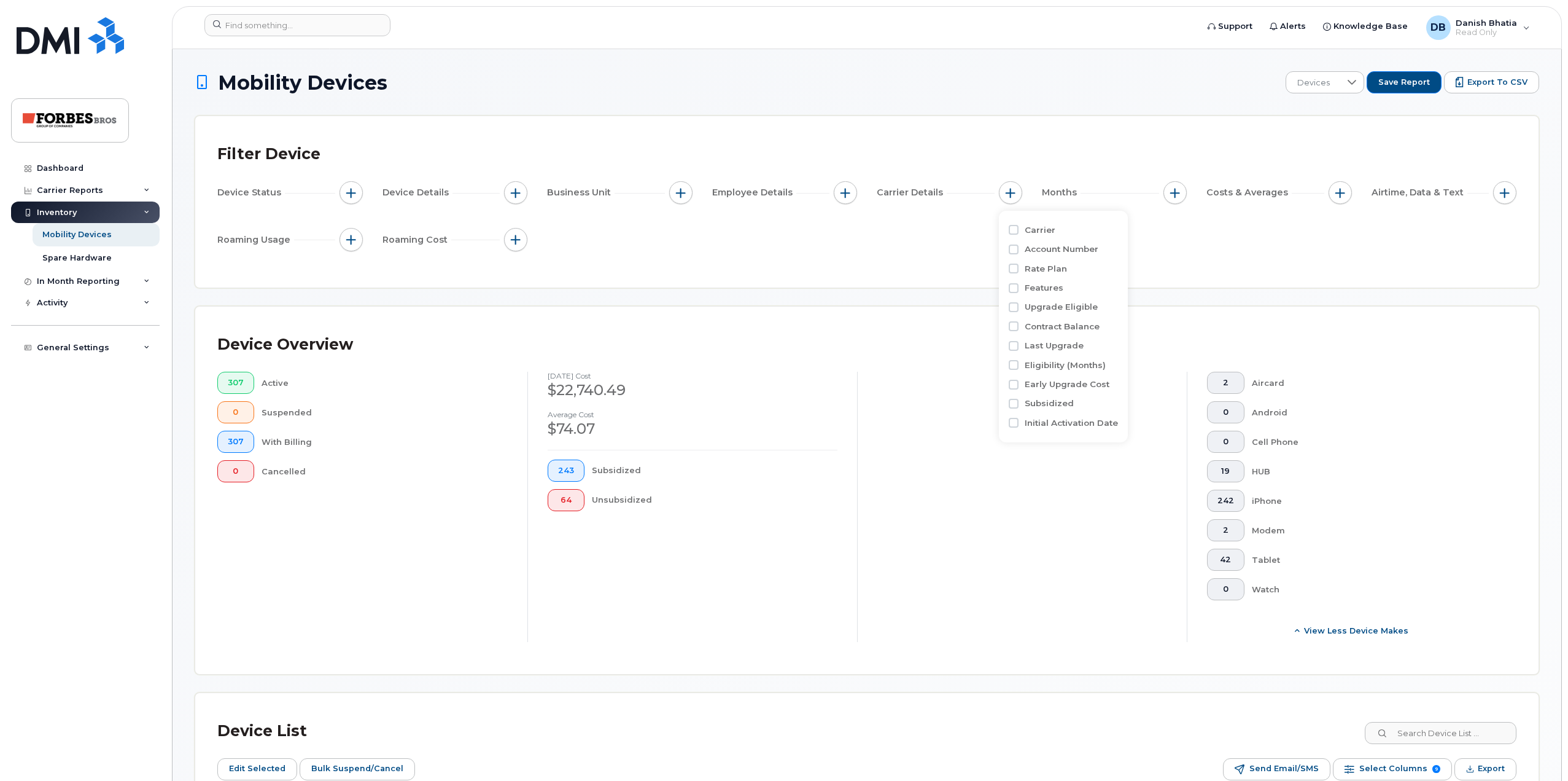
click at [1019, 287] on input "Features" at bounding box center [1013, 288] width 10 height 10
click at [1041, 287] on label "Features" at bounding box center [1044, 287] width 39 height 11
click at [1019, 287] on input "Features" at bounding box center [1013, 288] width 10 height 10
checkbox input "false"
click at [1050, 312] on label "Upgrade Eligible" at bounding box center [1061, 307] width 73 height 11
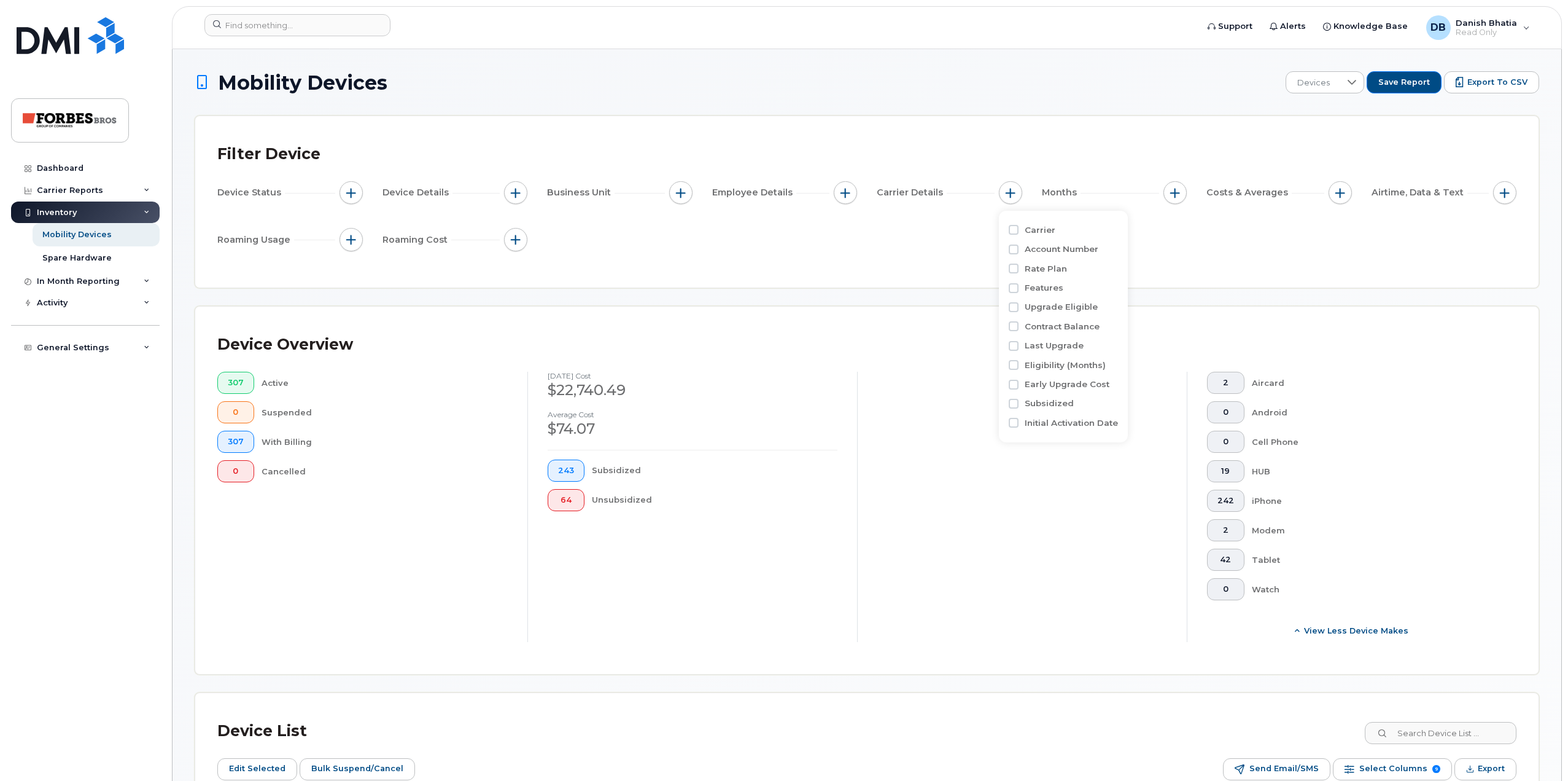
click at [1019, 312] on input "Upgrade Eligible" at bounding box center [1013, 307] width 10 height 10
click at [1053, 307] on label "Upgrade Eligible" at bounding box center [1061, 307] width 73 height 11
click at [1019, 307] on input "Upgrade Eligible" at bounding box center [1013, 307] width 10 height 10
checkbox input "false"
click at [1052, 265] on label "Rate Plan" at bounding box center [1046, 268] width 42 height 11
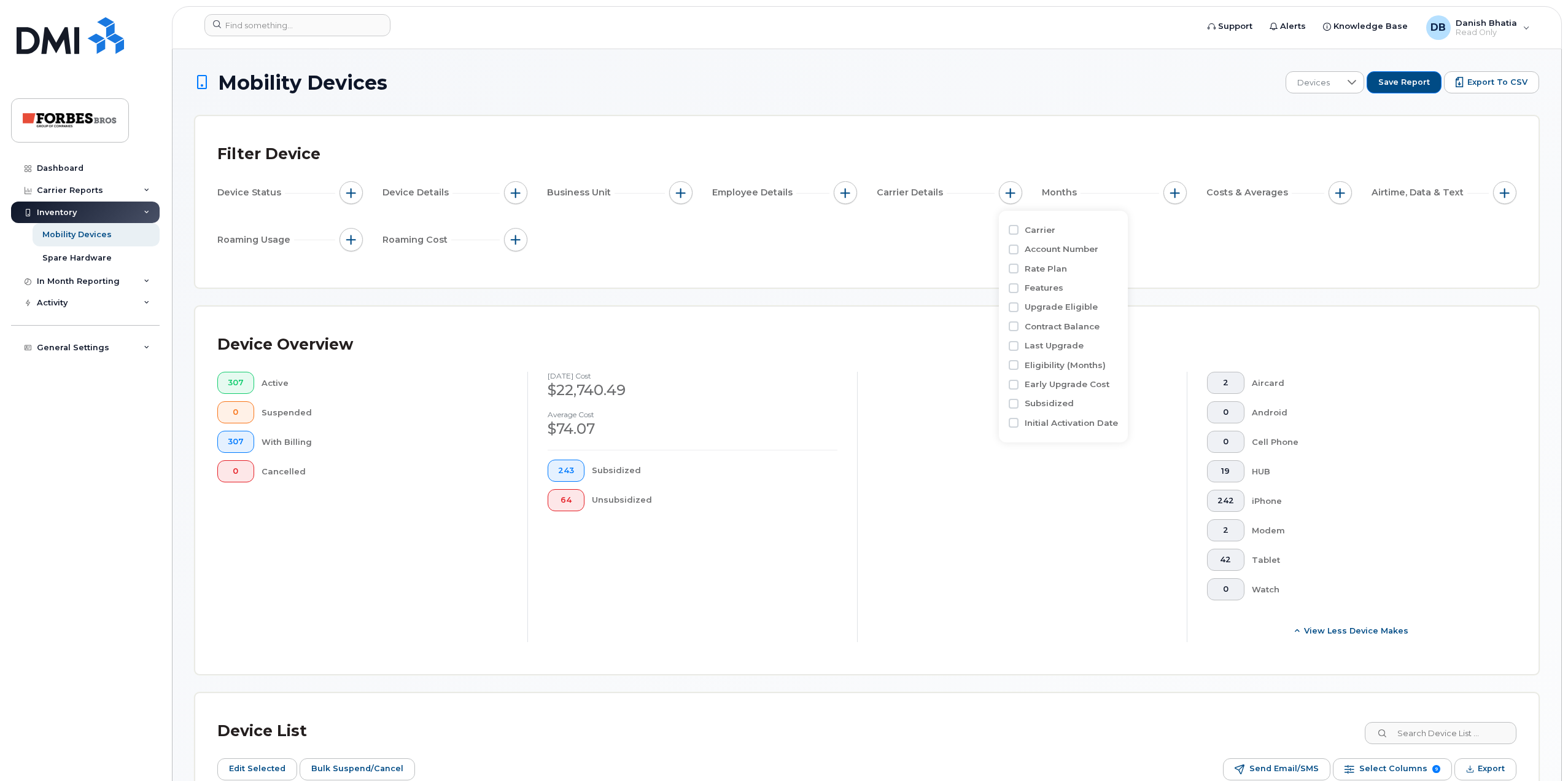
click at [1019, 265] on input "Rate Plan" at bounding box center [1013, 268] width 10 height 10
click at [1054, 270] on label "Rate Plan" at bounding box center [1046, 268] width 42 height 11
click at [1019, 270] on input "Rate Plan" at bounding box center [1013, 268] width 10 height 10
checkbox input "false"
click at [1172, 222] on div "Device Status Device Details Business Unit Employee Details Carrier Details Mon…" at bounding box center [866, 218] width 1299 height 74
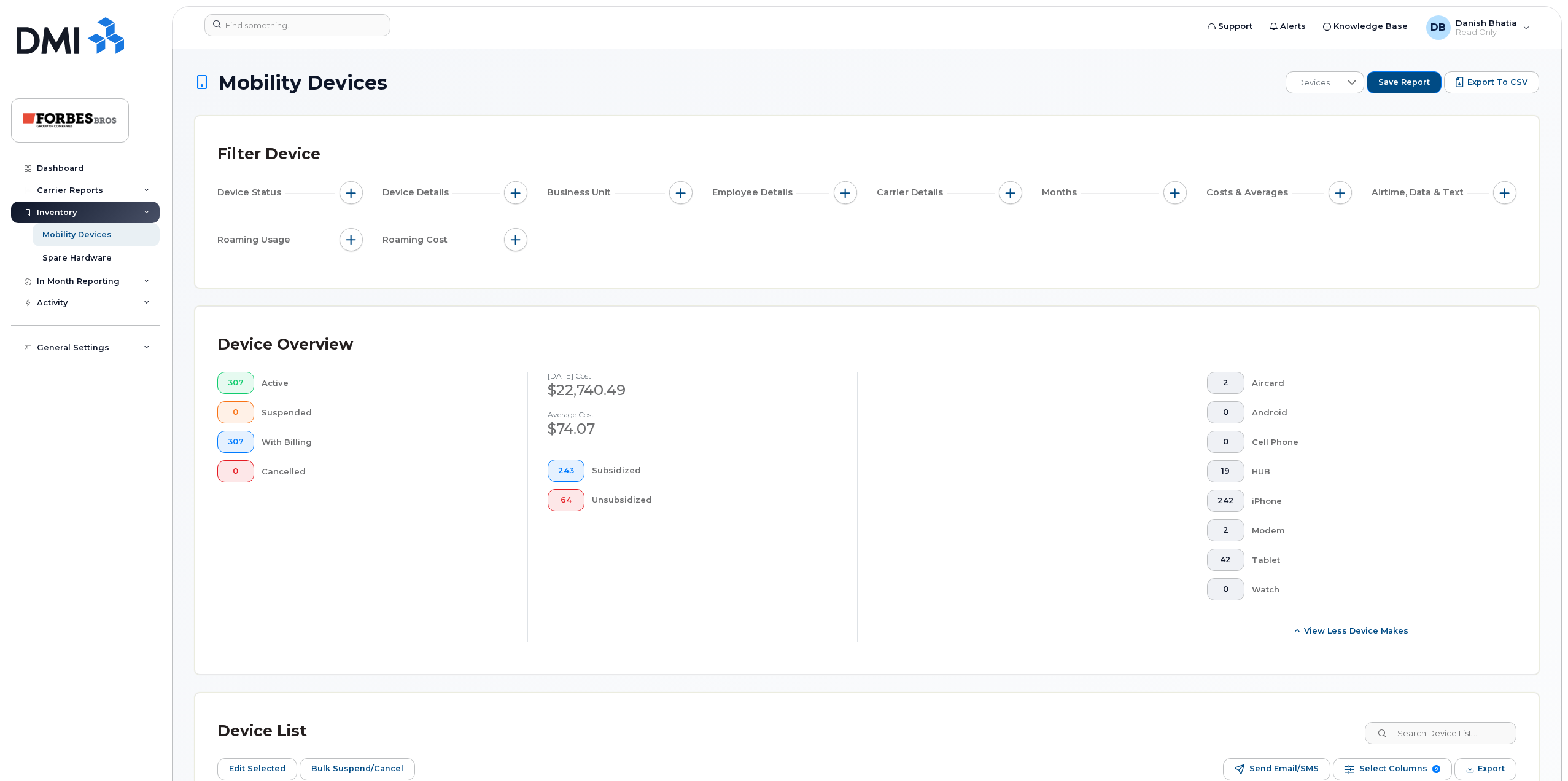
click at [1174, 210] on div "Device Status Device Details Business Unit Employee Details Carrier Details Mon…" at bounding box center [866, 218] width 1299 height 74
click at [1176, 198] on button "button" at bounding box center [1175, 193] width 23 height 23
click at [93, 278] on div "In Month Reporting" at bounding box center [78, 281] width 83 height 10
click at [81, 386] on div "General Settings My Account Managers & Employees Usage Alerts Tags Data Pool Th…" at bounding box center [87, 407] width 152 height 45
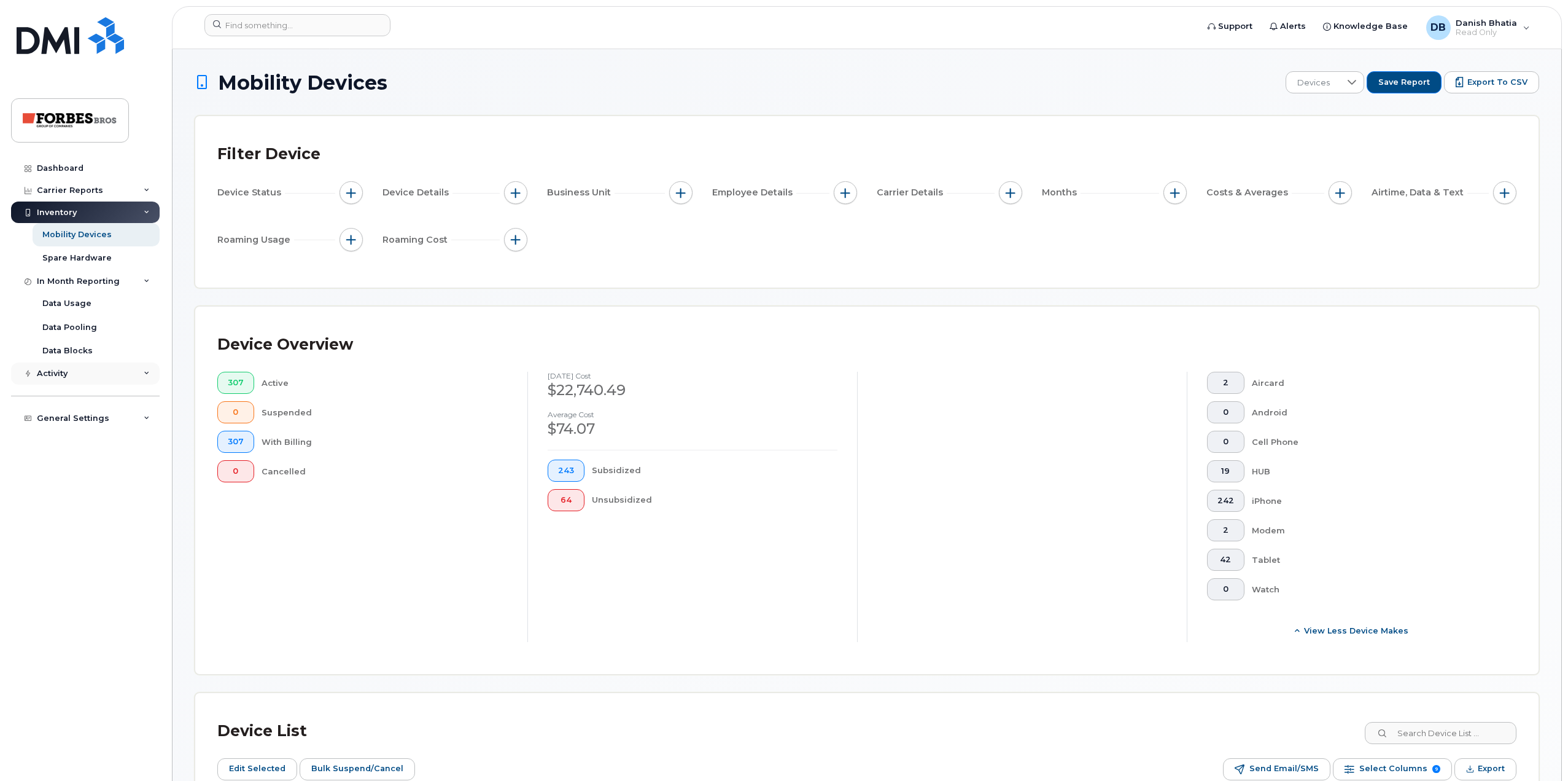
click at [91, 370] on div "Activity" at bounding box center [85, 373] width 149 height 22
click at [90, 440] on div "Change SIM Requests" at bounding box center [89, 443] width 95 height 11
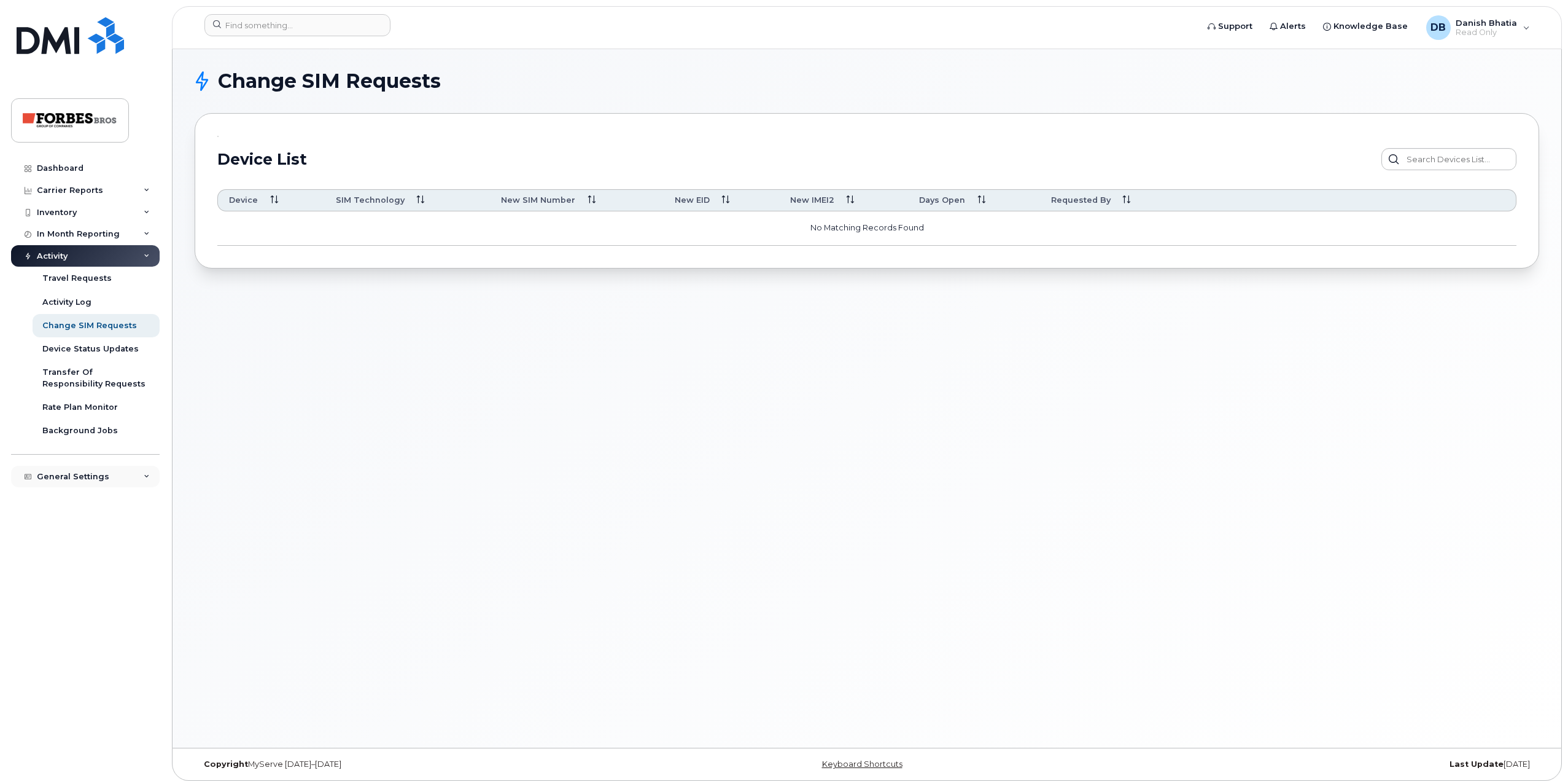
click at [86, 469] on div "General Settings" at bounding box center [85, 476] width 149 height 22
click at [69, 231] on div "In Month Reporting" at bounding box center [78, 233] width 83 height 10
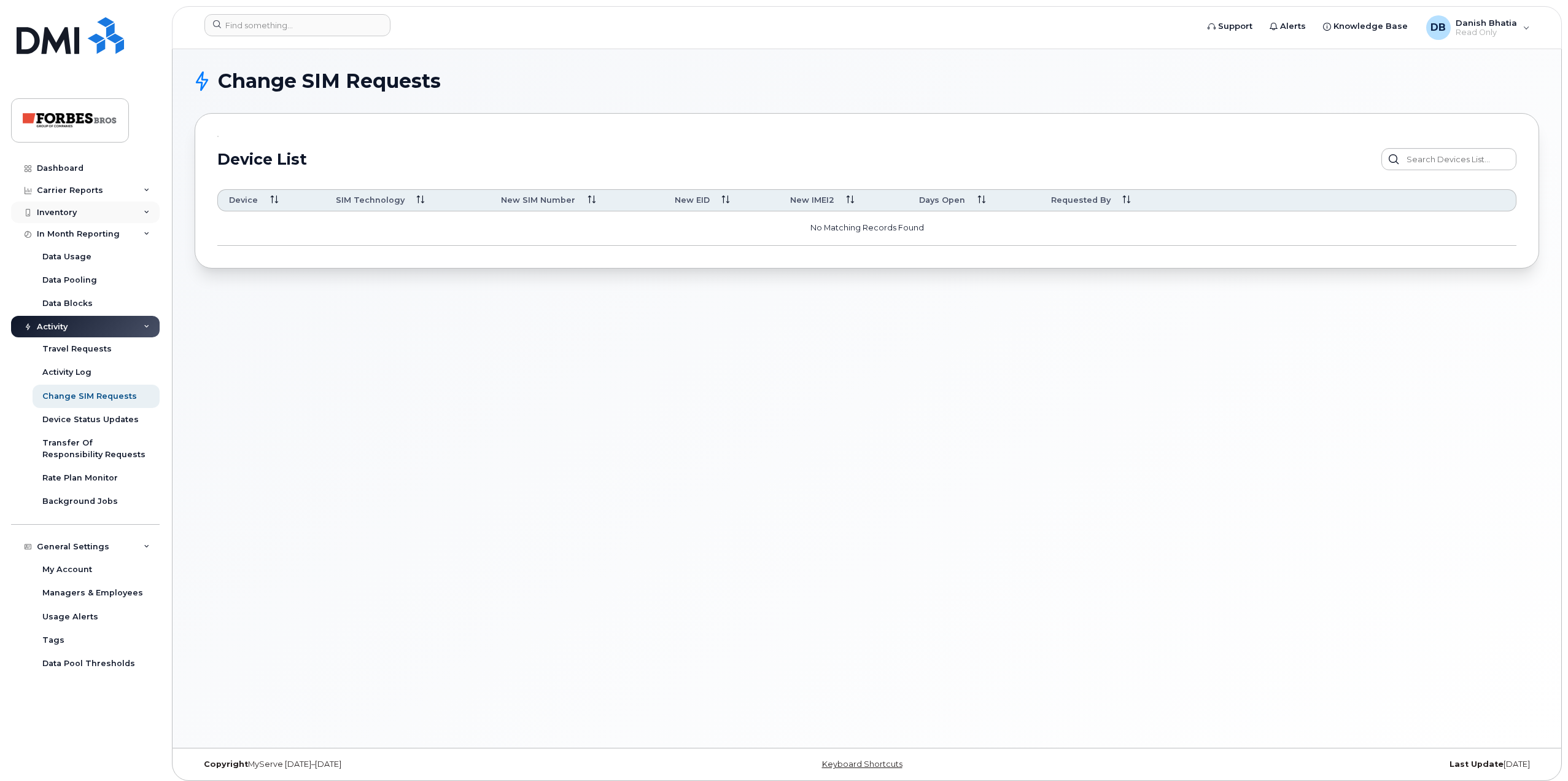
click at [64, 207] on div "Inventory" at bounding box center [85, 212] width 149 height 22
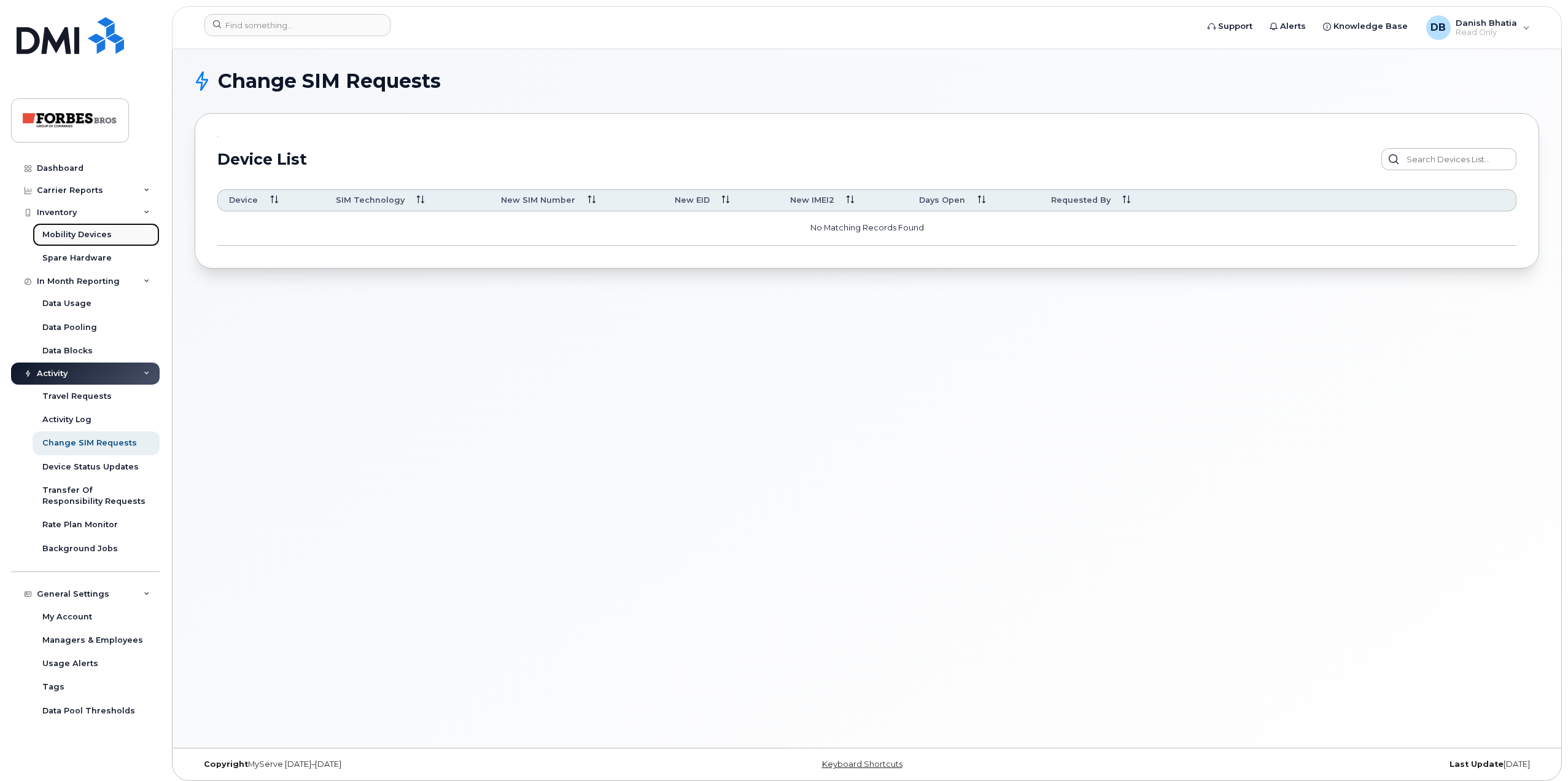
click at [76, 236] on div "Mobility Devices" at bounding box center [76, 234] width 69 height 11
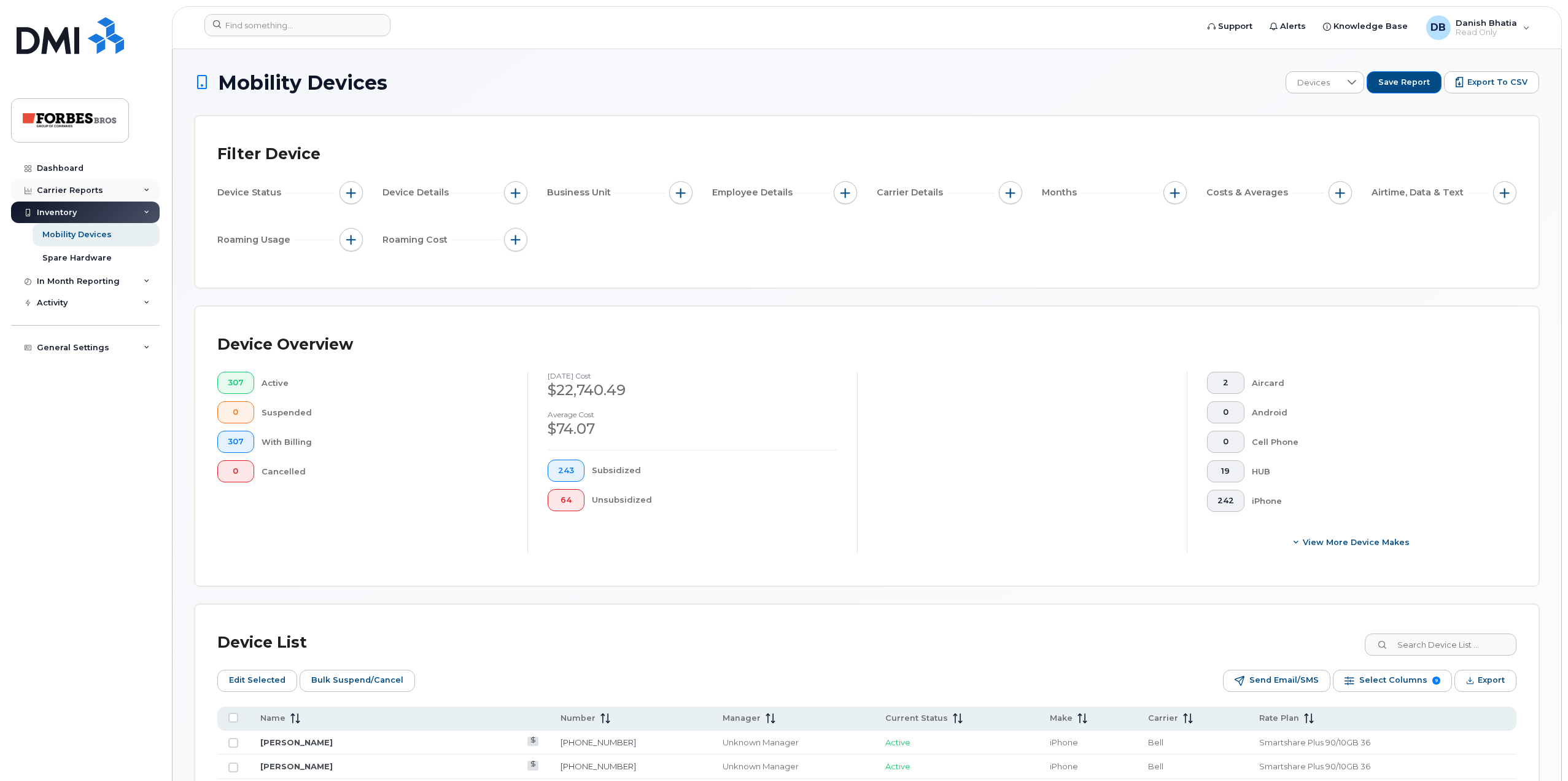
click at [101, 189] on div "Carrier Reports" at bounding box center [85, 190] width 149 height 22
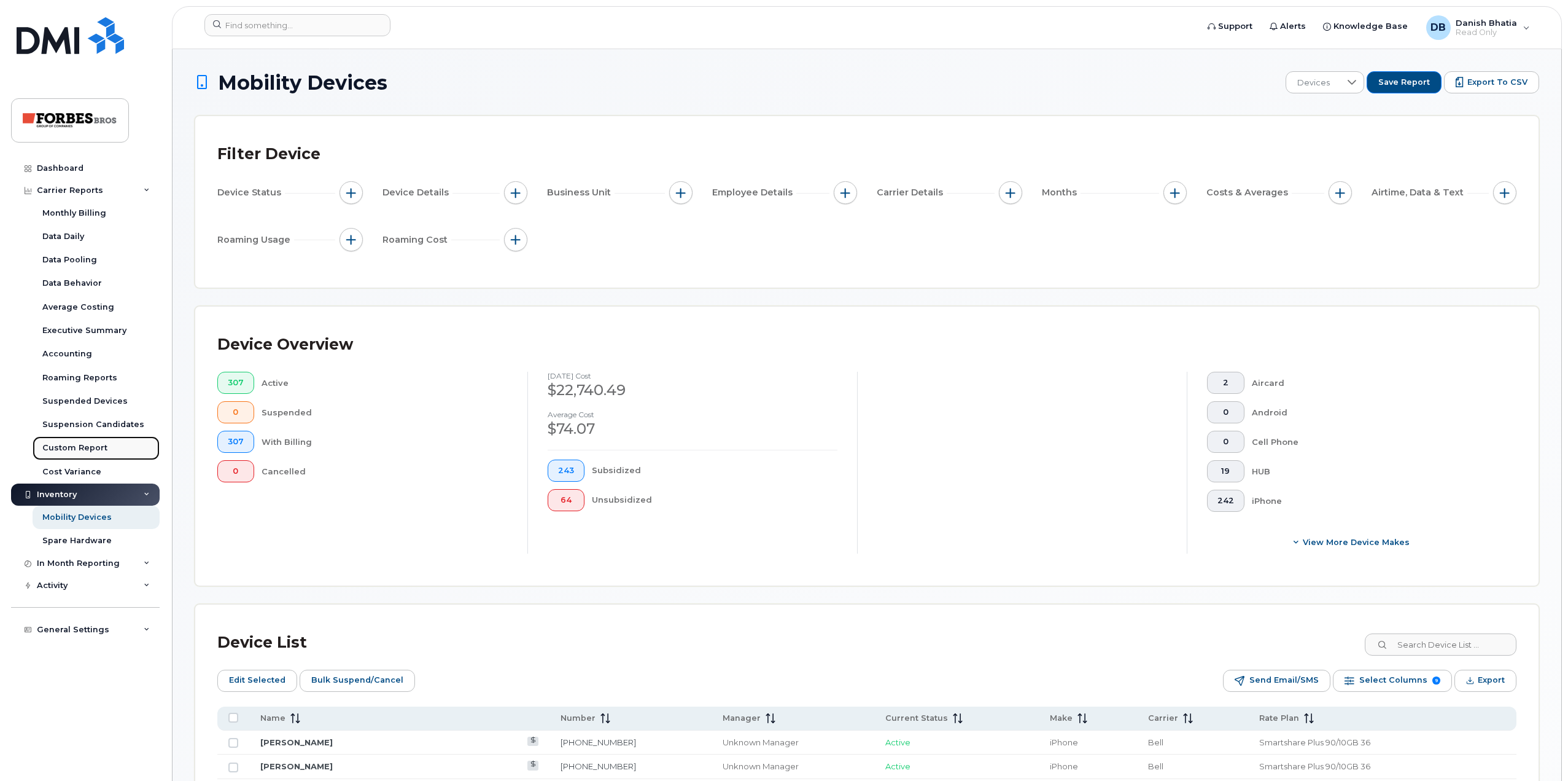
click at [88, 453] on div "Custom Report" at bounding box center [74, 448] width 65 height 11
click at [76, 209] on div "Monthly Billing" at bounding box center [74, 213] width 64 height 11
